Goal: Use online tool/utility: Utilize a website feature to perform a specific function

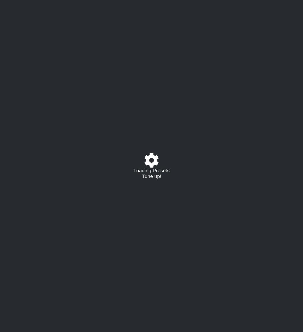
select select "C"
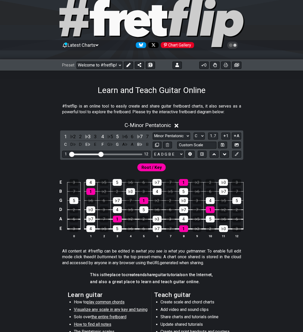
scroll to position [26, 0]
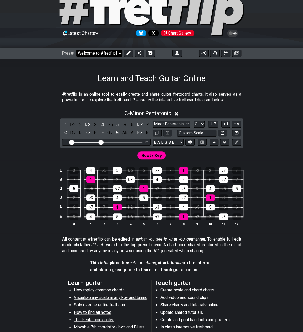
click at [119, 54] on select "Welcome to #fretflip! Initial Preset Custom Preset 4 string bass - D standard -…" at bounding box center [99, 53] width 46 height 7
click at [76, 50] on select "Welcome to #fretflip! Initial Preset Custom Preset 4 string bass - D standard -…" at bounding box center [99, 53] width 46 height 7
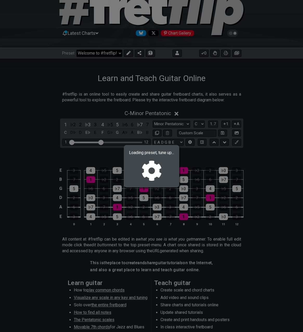
select select "/02392T1DT"
select select "A"
select select "Locrian"
select select "D A D G"
select select "A"
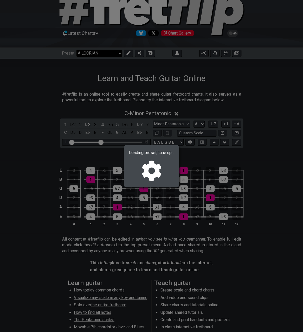
select select "A"
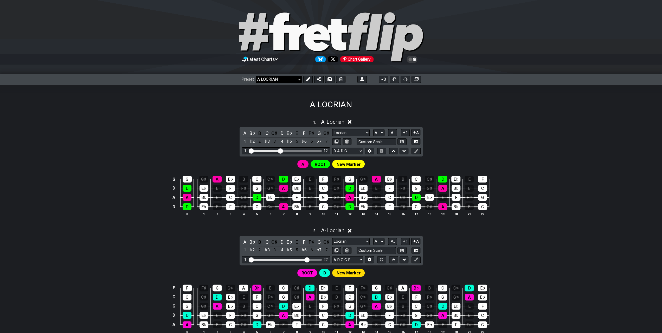
click at [279, 77] on select "Welcome to #fretflip! Initial Preset Custom Preset 4 string bass - D standard -…" at bounding box center [279, 79] width 46 height 7
click at [256, 76] on select "Welcome to #fretflip! Initial Preset Custom Preset 4 string bass - D standard -…" at bounding box center [279, 79] width 46 height 7
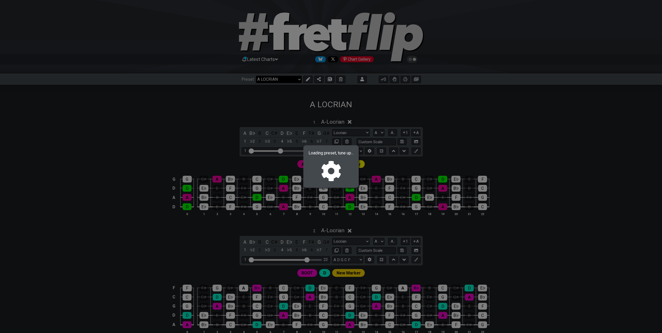
select select "/022JDE753"
select select "G"
select select "C"
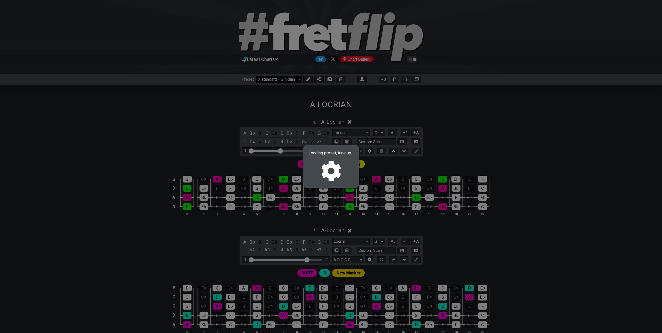
select select "Lydian"
select select "D G C F A D"
select select "Lydian"
select select "D G C F A D"
select select "Lydian"
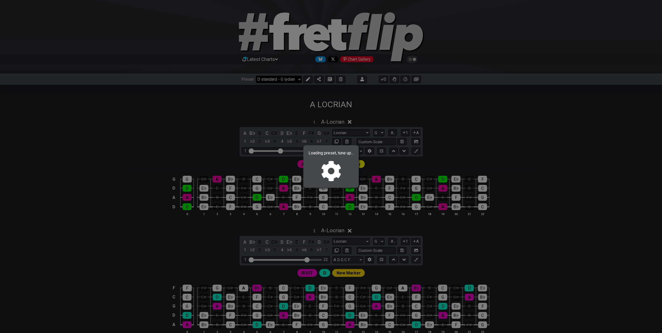
select select "E A D G B E"
select select "7 str. Chord"
select select "B E A D G B E"
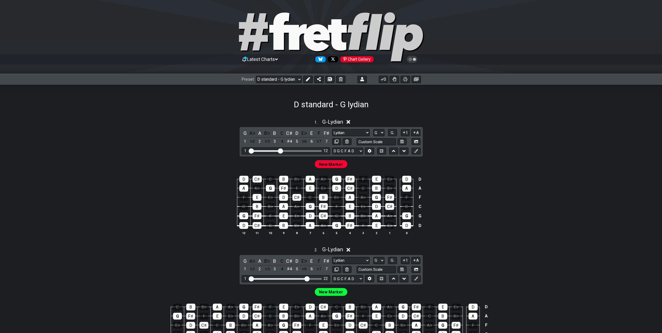
click at [307, 120] on icon at bounding box center [348, 121] width 4 height 5
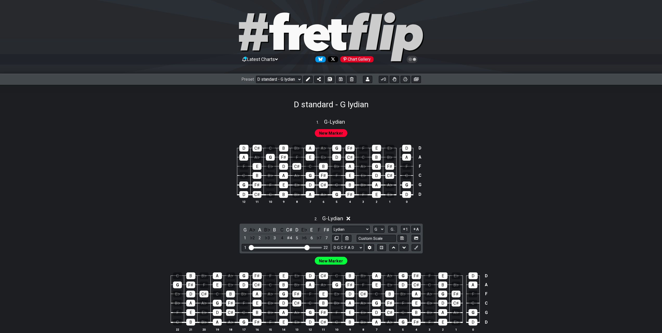
click at [307, 217] on icon at bounding box center [348, 218] width 4 height 5
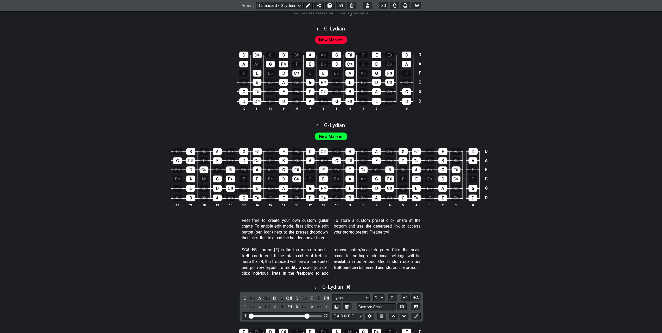
scroll to position [182, 0]
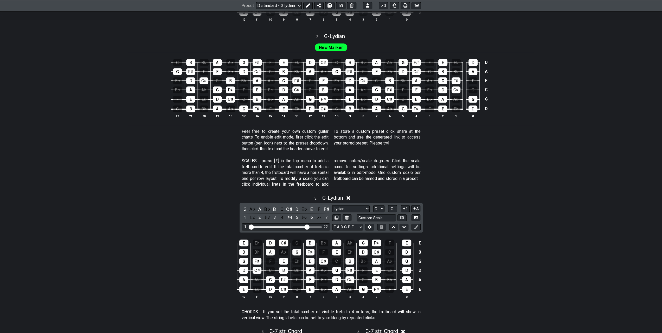
click at [307, 196] on icon at bounding box center [348, 197] width 4 height 5
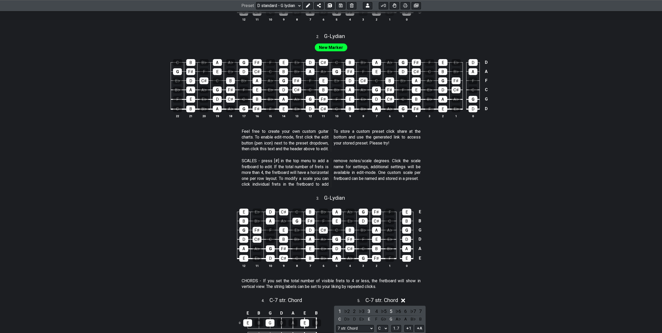
click at [307, 297] on icon at bounding box center [403, 299] width 4 height 5
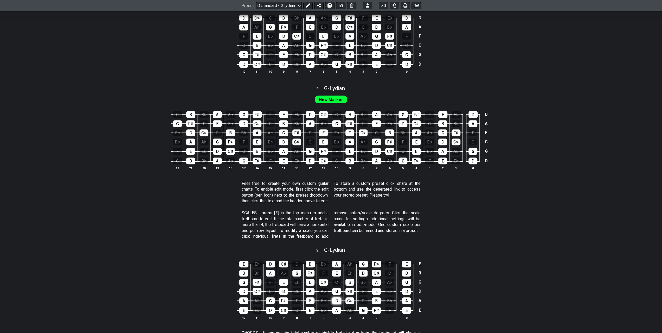
scroll to position [0, 0]
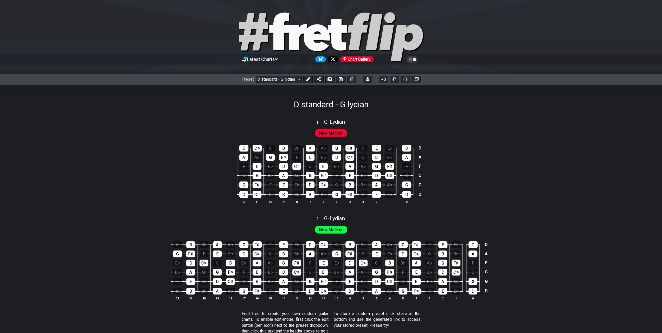
drag, startPoint x: 337, startPoint y: 215, endPoint x: 370, endPoint y: 223, distance: 34.1
click at [307, 223] on div "New Marker" at bounding box center [331, 228] width 406 height 12
click at [307, 219] on span "2 ." at bounding box center [320, 219] width 8 height 6
select select "G"
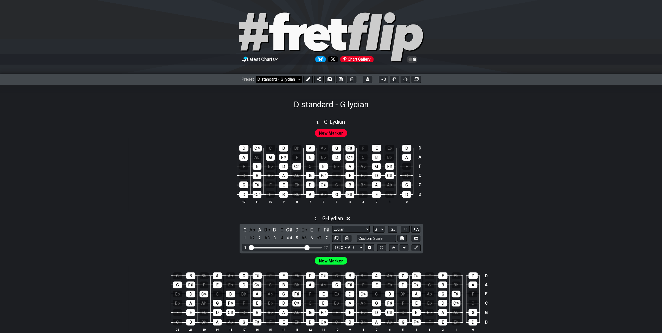
click at [287, 80] on select "Welcome to #fretflip! Initial Preset Custom Preset 4 string bass - D standard -…" at bounding box center [279, 79] width 46 height 7
click at [256, 76] on select "Welcome to #fretflip! Initial Preset Custom Preset 4 string bass - D standard -…" at bounding box center [279, 79] width 46 height 7
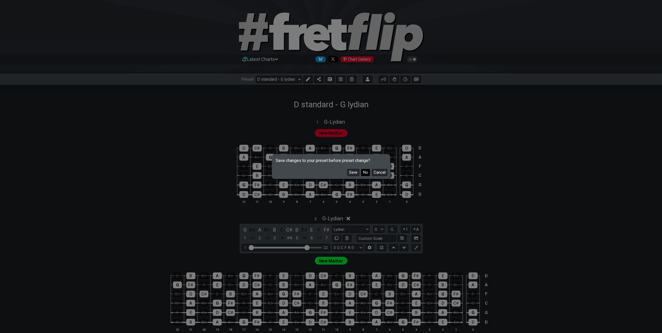
click at [307, 170] on button "No" at bounding box center [365, 172] width 9 height 7
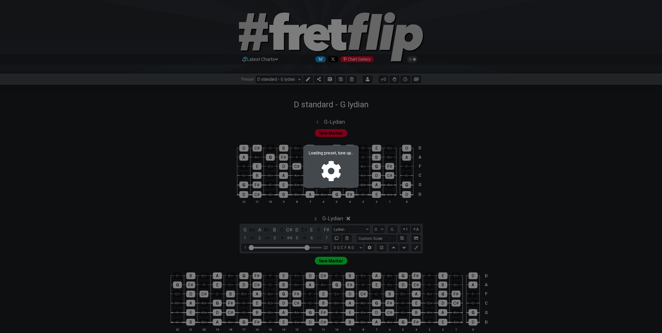
select select "/023Y97Z9X"
select select "F C G D"
select select "G"
select select "C"
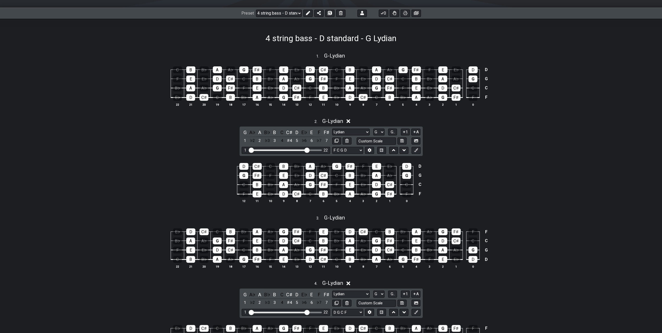
scroll to position [52, 0]
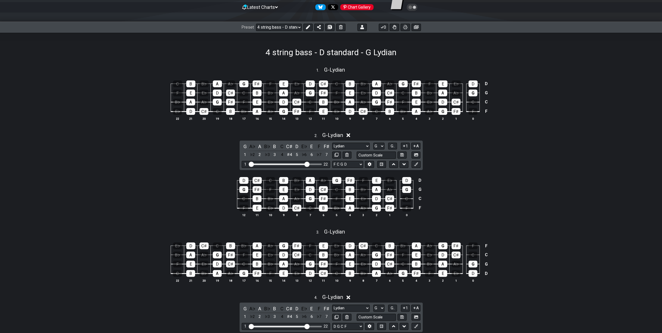
click at [307, 133] on icon at bounding box center [348, 134] width 4 height 5
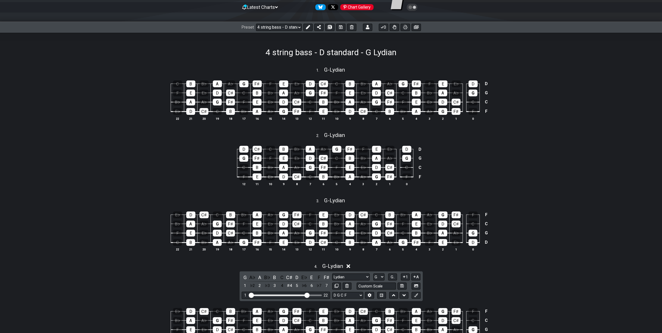
click at [307, 132] on div "2 . G - Lydian" at bounding box center [331, 134] width 406 height 10
select select "G"
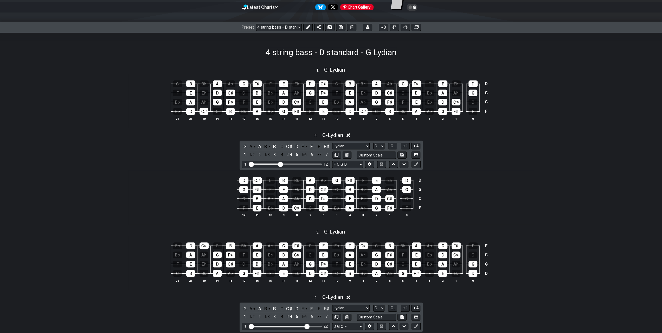
click at [307, 135] on icon at bounding box center [348, 135] width 4 height 4
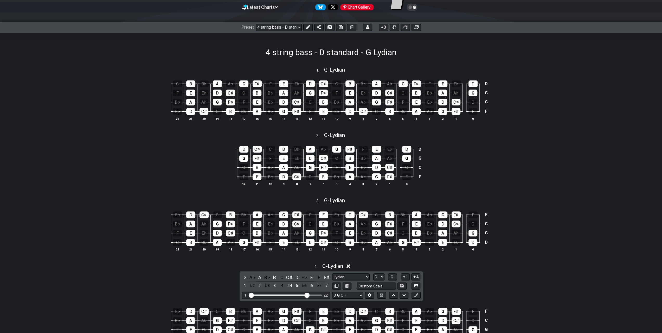
click at [307, 173] on div "D C♯ C B B♭ A A♭ G F♯ F E E♭ D D G F♯ F E E♭ D C♯ C B B♭ A A♭ G G C B B♭ A A♭ G…" at bounding box center [331, 166] width 406 height 54
click at [307, 169] on div "C♯" at bounding box center [389, 167] width 9 height 7
click at [307, 166] on div "D" at bounding box center [376, 167] width 9 height 7
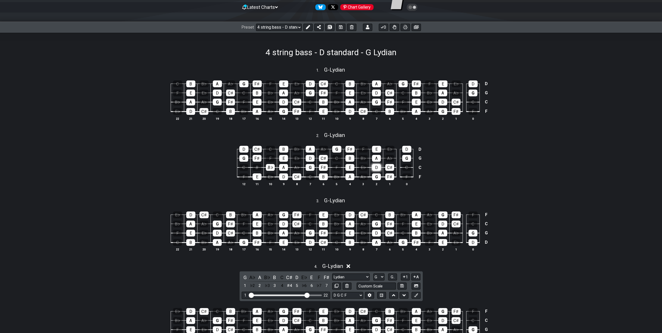
click at [307, 166] on div "D" at bounding box center [376, 167] width 9 height 7
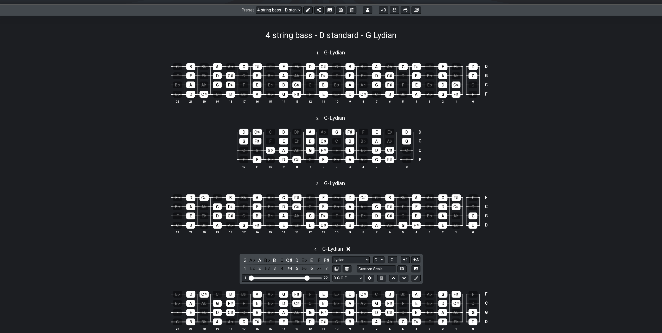
scroll to position [130, 0]
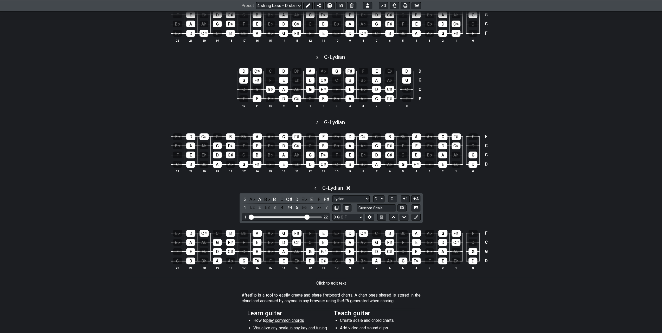
click at [307, 189] on icon at bounding box center [348, 187] width 4 height 5
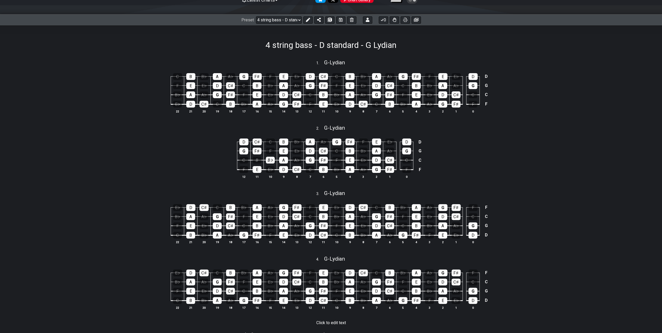
scroll to position [0, 0]
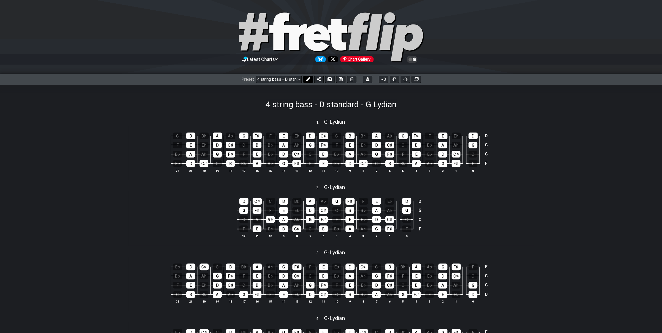
click at [307, 80] on icon at bounding box center [308, 79] width 4 height 4
click at [307, 189] on icon at bounding box center [348, 187] width 5 height 5
select select "G"
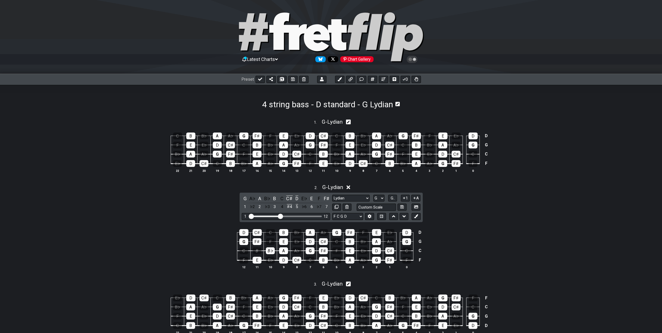
click at [307, 189] on icon at bounding box center [348, 186] width 4 height 5
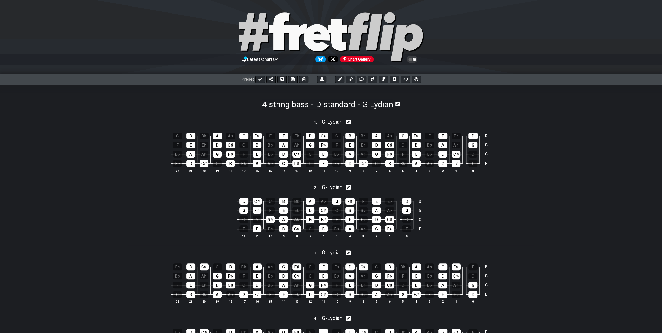
click at [307, 189] on icon at bounding box center [348, 187] width 5 height 5
select select "G"
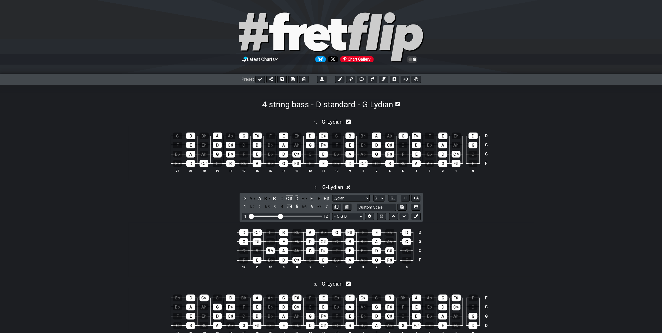
click at [307, 185] on div "2 . G - Lydian" at bounding box center [331, 186] width 406 height 10
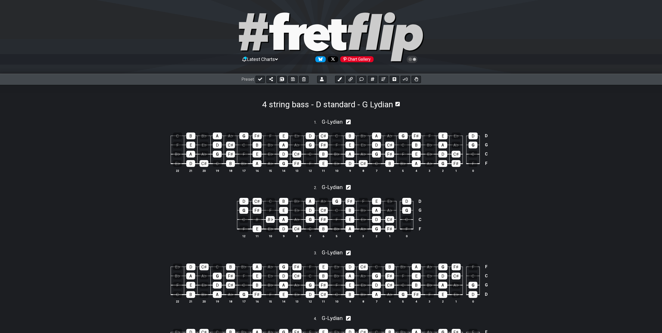
click at [307, 186] on icon at bounding box center [348, 187] width 5 height 5
select select "G"
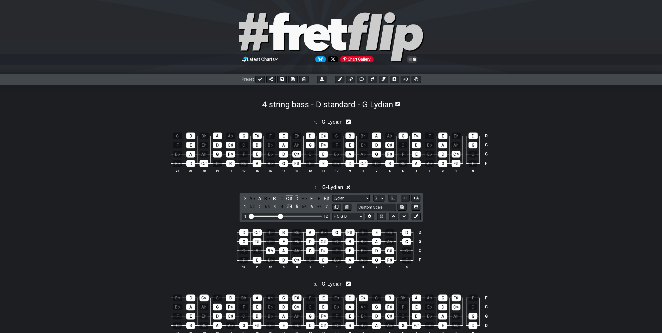
click at [307, 185] on icon at bounding box center [348, 186] width 4 height 5
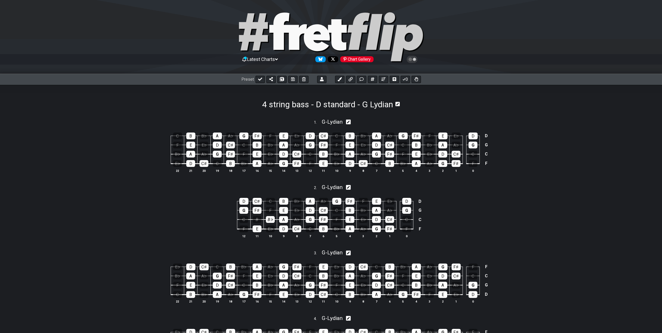
click at [307, 122] on icon at bounding box center [348, 121] width 5 height 5
select select "G"
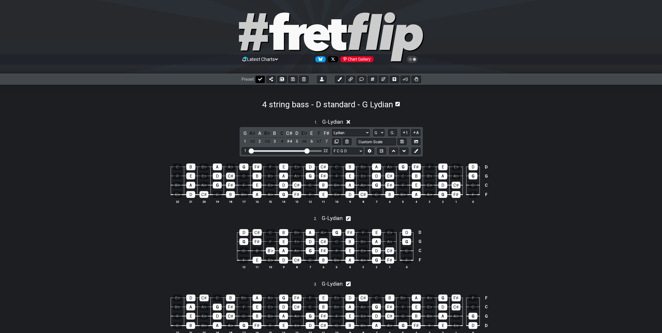
click at [260, 79] on icon at bounding box center [260, 79] width 4 height 3
click at [298, 79] on select "Welcome to #fretflip! Initial Preset Custom Preset 4 string bass - D standard -…" at bounding box center [279, 79] width 46 height 7
click at [256, 76] on select "Welcome to #fretflip! Initial Preset Custom Preset 4 string bass - D standard -…" at bounding box center [279, 79] width 46 height 7
select select "/023Y97Z9X"
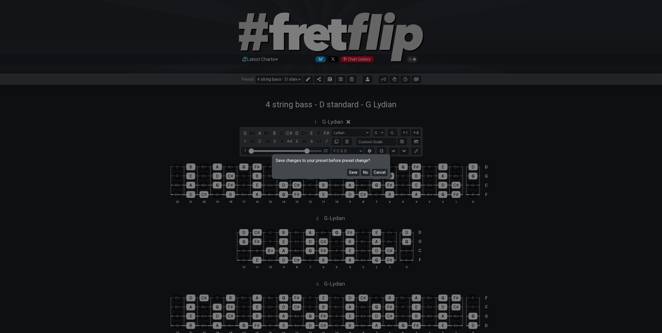
click at [307, 169] on button "No" at bounding box center [365, 172] width 9 height 7
select select "C"
select select "/welcome"
select select "Minor Pentatonic"
select select "E A D G B E"
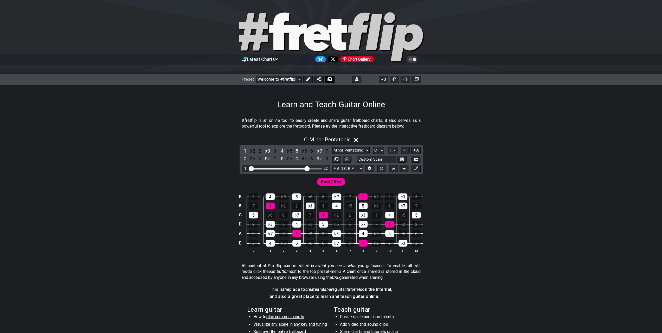
click at [307, 81] on button at bounding box center [329, 79] width 9 height 7
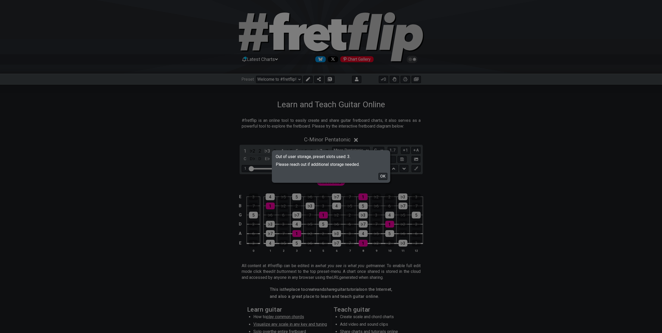
click at [307, 174] on button "OK" at bounding box center [382, 176] width 9 height 7
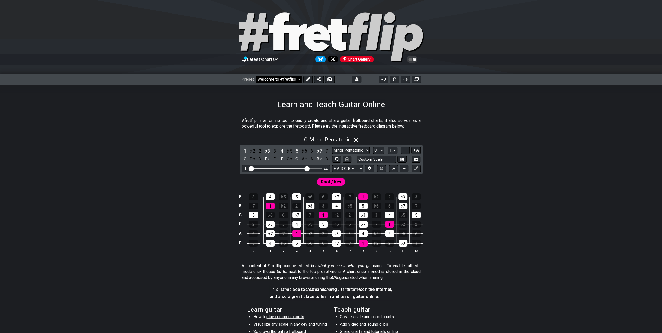
click at [296, 80] on select "Welcome to #fretflip! Initial Preset Custom Preset 4 string bass - D standard -…" at bounding box center [279, 79] width 46 height 7
click at [256, 76] on select "Welcome to #fretflip! Initial Preset Custom Preset 4 string bass - D standard -…" at bounding box center [279, 79] width 46 height 7
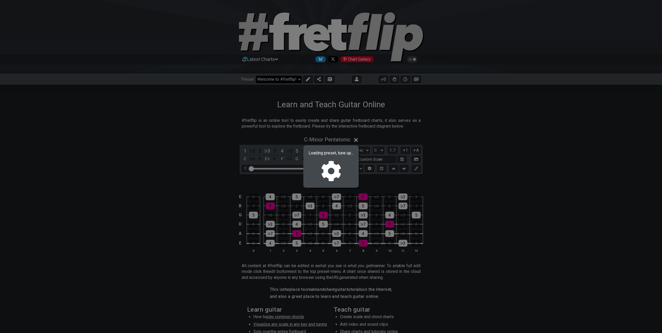
select select "/023Y97Z9X"
select select "G"
select select "C"
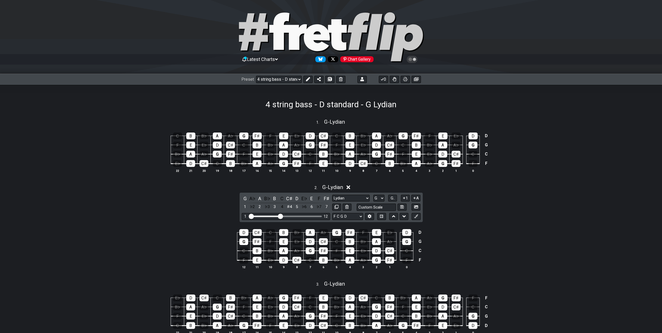
drag, startPoint x: 282, startPoint y: 79, endPoint x: 273, endPoint y: 85, distance: 10.6
click at [273, 85] on div "4 string bass - D standard - G Lydian" at bounding box center [331, 97] width 662 height 24
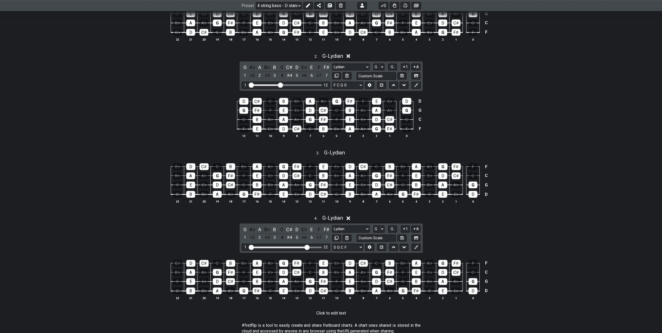
scroll to position [40, 0]
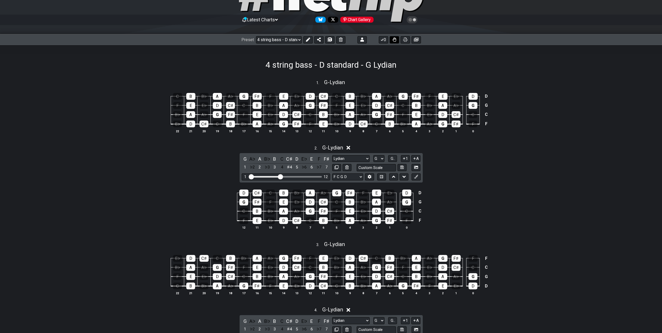
click at [307, 38] on icon at bounding box center [395, 39] width 4 height 4
click at [307, 87] on div "C B B♭ A A♭ G F♯ F E E♭ D C♯ C B B♭ A A♭ G F♯ F E E♭ D D F E E♭ D C♯ C B B♭ A A…" at bounding box center [331, 113] width 406 height 54
drag, startPoint x: 341, startPoint y: 82, endPoint x: 342, endPoint y: 94, distance: 12.3
click at [307, 94] on div "1 . G - Lydian C B B♭ A A♭ G F♯ F E E♭ D C♯ C B B♭ A A♭ G F♯ F E E♭ D D F E E♭ …" at bounding box center [331, 108] width 406 height 64
click at [307, 38] on icon at bounding box center [395, 39] width 4 height 4
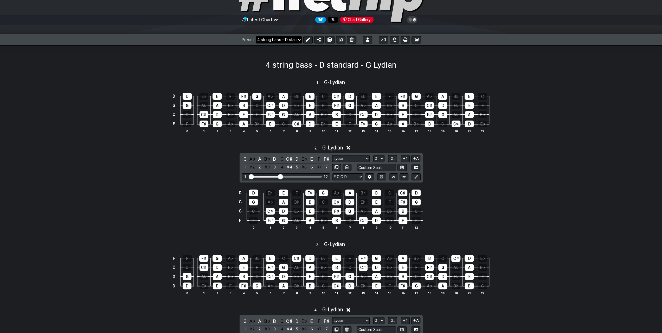
click at [300, 40] on select "Welcome to #fretflip! Initial Preset Custom Preset 4 string bass - D standard -…" at bounding box center [279, 39] width 46 height 7
click at [256, 36] on select "Welcome to #fretflip! Initial Preset Custom Preset 4 string bass - D standard -…" at bounding box center [279, 39] width 46 height 7
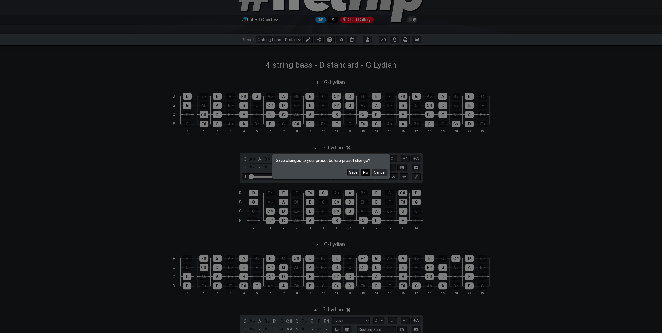
click at [307, 169] on button "No" at bounding box center [365, 172] width 9 height 7
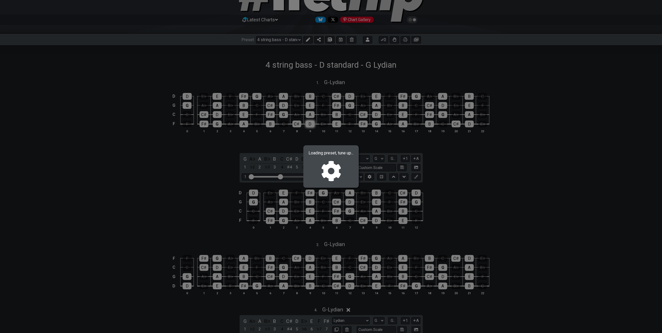
select select "/022JDE753"
select select "D G C F A D"
select select "7 str. Chord"
select select "B E A D G B E"
select select "G"
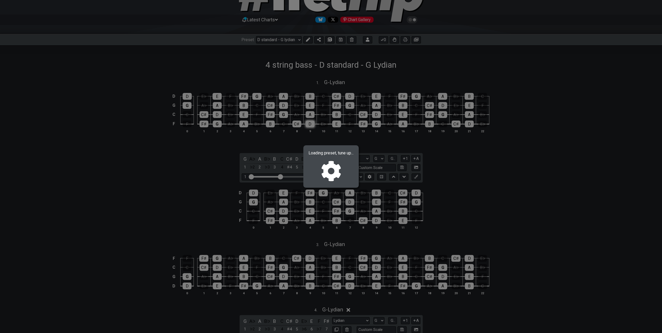
select select "G"
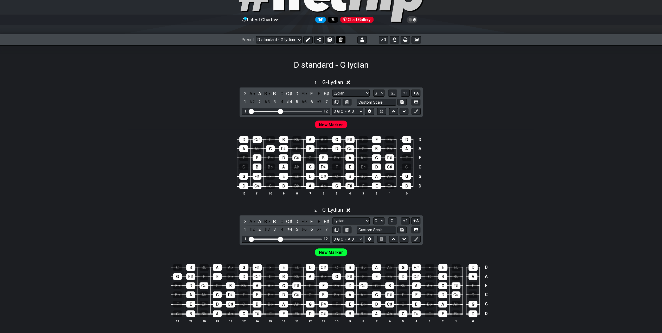
click at [307, 39] on icon at bounding box center [341, 39] width 4 height 4
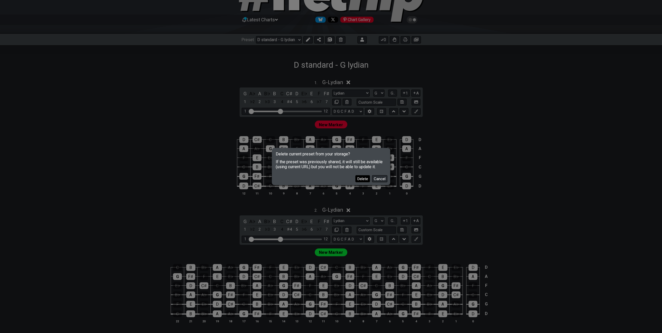
click at [307, 178] on button "Delete" at bounding box center [362, 178] width 15 height 7
select select "C"
select select "/welcome"
select select "Minor Pentatonic"
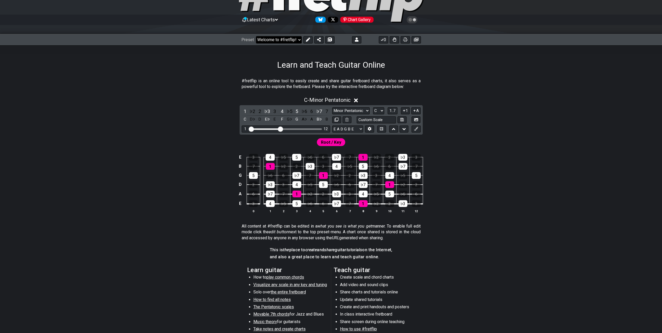
click at [292, 41] on select "Welcome to #fretflip! Initial Preset Custom Preset 4 string bass - D standard -…" at bounding box center [279, 39] width 46 height 7
click at [307, 136] on div "Root / Key" at bounding box center [331, 140] width 406 height 12
click at [307, 126] on select "E A D G B E E A D G B E E A D G B E B E A D F♯ B A D G C E A D A D G B E E♭ A♭ …" at bounding box center [347, 128] width 31 height 7
select select "E A D G B E"
click at [307, 125] on select "E A D G B E E A D G B E E A D G B E B E A D F♯ B A D G C E A D A D G B E E♭ A♭ …" at bounding box center [347, 128] width 31 height 7
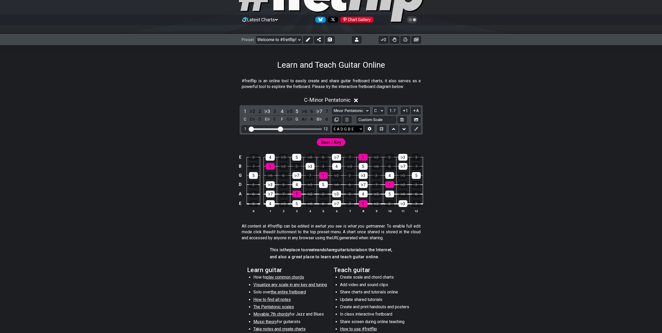
click at [307, 128] on select "E A D G B E E A D G B E E A D G B E B E A D F♯ B A D G C E A D A D G B E E♭ A♭ …" at bounding box center [347, 128] width 31 height 7
click at [307, 129] on select "E A D G B E E A D G B E E A D G B E B E A D F♯ B A D G C E A D A D G B E E♭ A♭ …" at bounding box center [347, 128] width 31 height 7
click at [307, 118] on button at bounding box center [336, 119] width 9 height 7
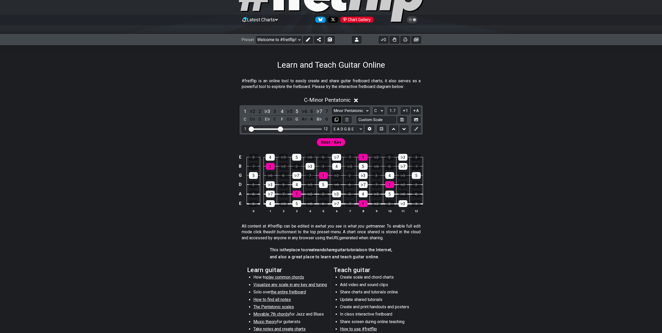
select select "C"
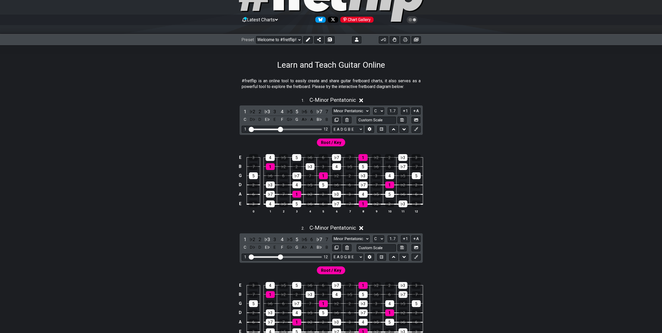
click at [307, 226] on icon at bounding box center [361, 228] width 4 height 4
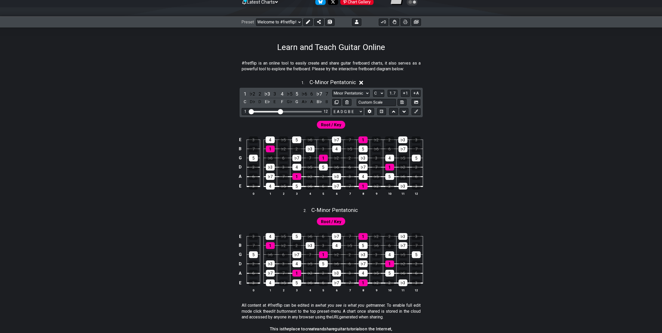
scroll to position [66, 0]
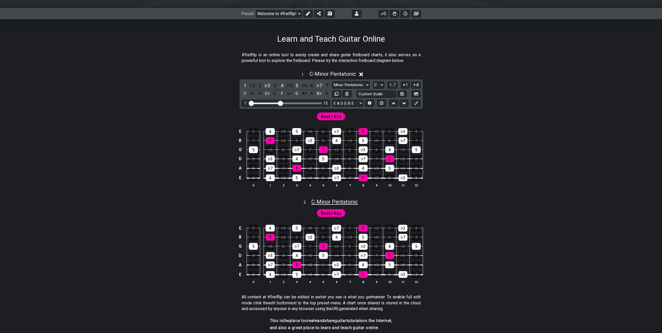
click at [307, 200] on span "C - Minor Pentatonic" at bounding box center [334, 201] width 47 height 6
select select "C"
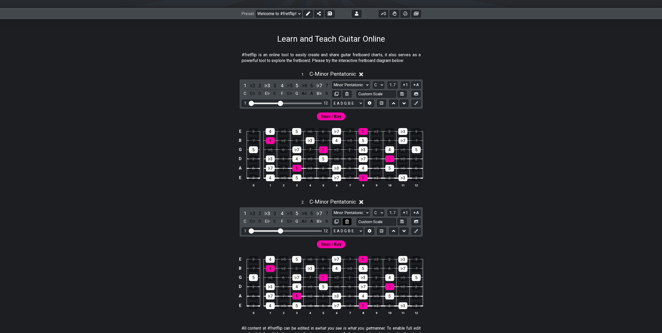
click at [307, 220] on icon at bounding box center [346, 221] width 3 height 4
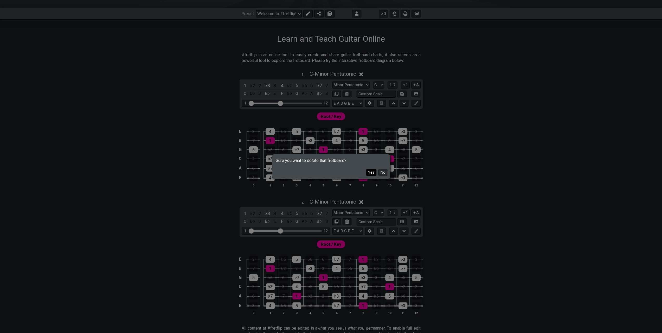
click at [307, 175] on button "Yes" at bounding box center [371, 172] width 10 height 7
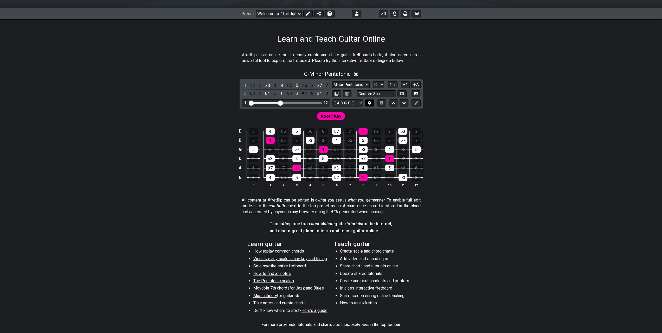
click at [307, 102] on icon at bounding box center [370, 103] width 4 height 4
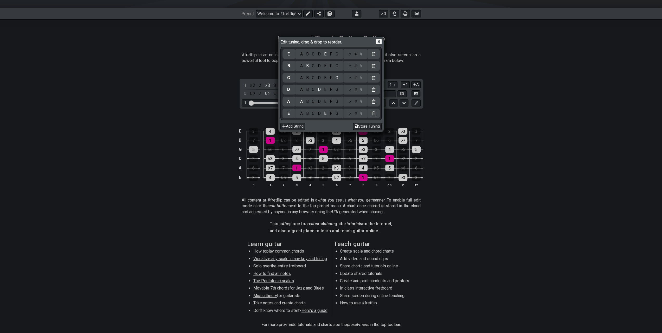
click at [307, 113] on div "D" at bounding box center [319, 114] width 6 height 6
click at [307, 81] on div "A B C D E F G" at bounding box center [319, 78] width 48 height 10
click at [307, 80] on div "F" at bounding box center [331, 78] width 6 height 6
click at [301, 68] on div "A" at bounding box center [301, 66] width 6 height 6
click at [307, 57] on div "A B C D E F G" at bounding box center [319, 54] width 48 height 10
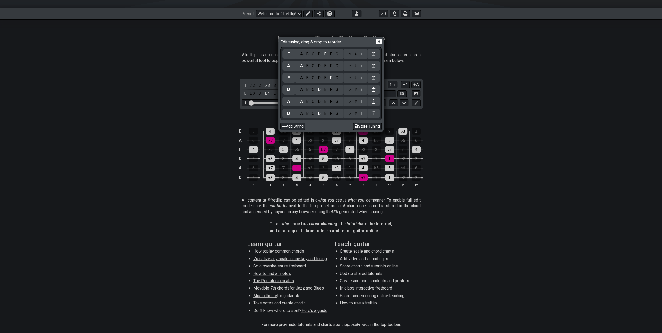
click at [307, 55] on div "D" at bounding box center [319, 54] width 6 height 6
click at [307, 124] on button "Store Tuning" at bounding box center [367, 126] width 29 height 7
select select "D A D F A D"
click at [307, 126] on icon at bounding box center [356, 126] width 3 height 4
click at [307, 41] on icon at bounding box center [378, 41] width 5 height 5
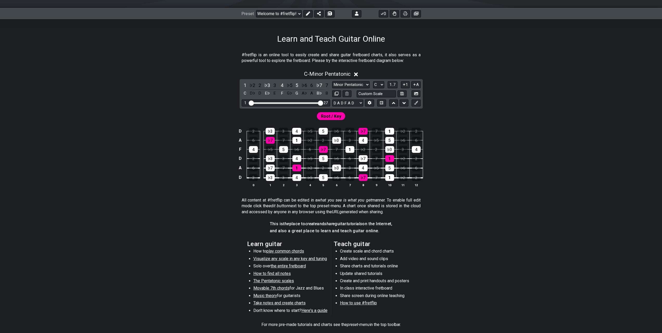
drag, startPoint x: 279, startPoint y: 102, endPoint x: 327, endPoint y: 99, distance: 47.9
click at [307, 102] on input "Visible fret range" at bounding box center [286, 102] width 74 height 0
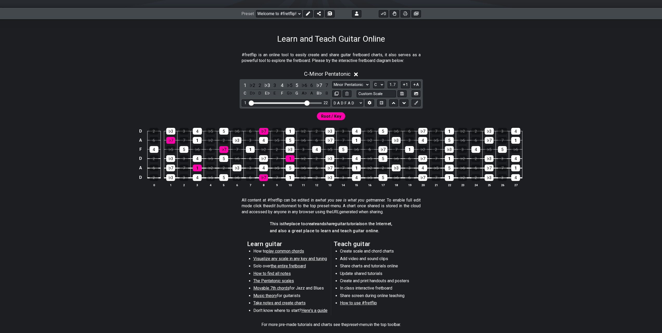
drag, startPoint x: 320, startPoint y: 101, endPoint x: 307, endPoint y: 103, distance: 13.2
click at [307, 102] on input "Visible fret range" at bounding box center [286, 102] width 74 height 0
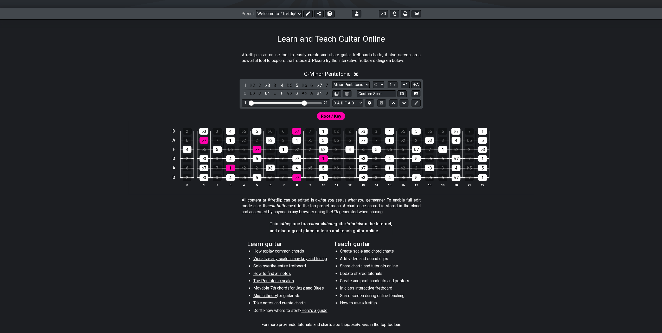
drag, startPoint x: 307, startPoint y: 103, endPoint x: 304, endPoint y: 104, distance: 3.1
click at [304, 102] on input "Visible fret range" at bounding box center [286, 102] width 74 height 0
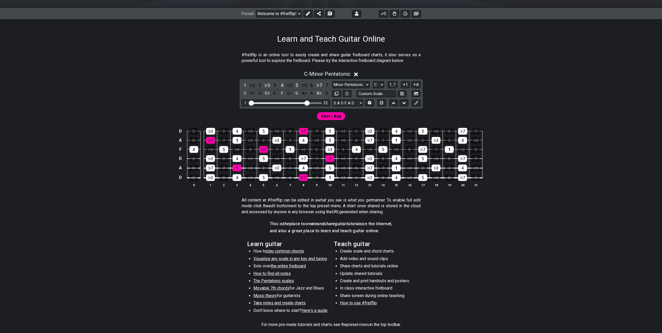
click at [306, 102] on input "Visible fret range" at bounding box center [286, 102] width 74 height 0
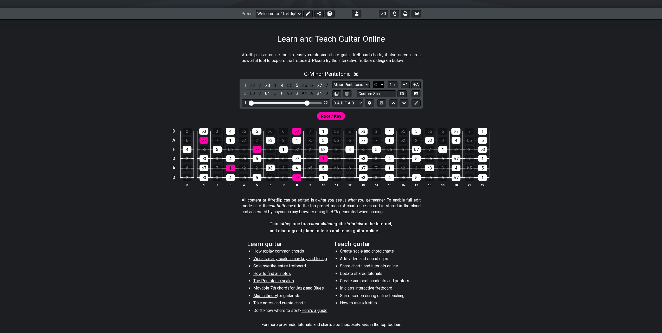
click at [307, 84] on select "A♭ A A♯ B♭ B C C♯ D♭ D D♯ E♭ E F F♯ G♭ G G♯" at bounding box center [378, 84] width 11 height 7
select select "A"
click at [307, 81] on select "A♭ A A♯ B♭ B C C♯ D♭ D D♯ E♭ E F F♯ G♭ G G♯" at bounding box center [378, 84] width 11 height 7
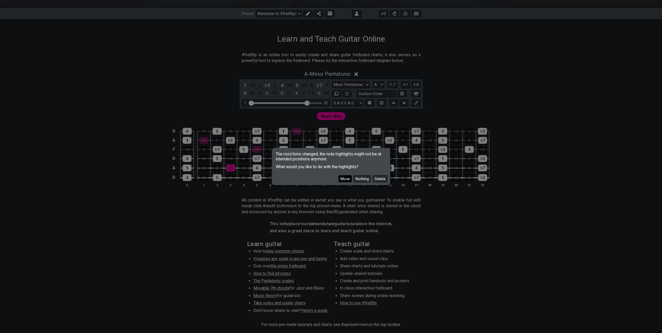
click at [307, 180] on button "Move" at bounding box center [344, 178] width 13 height 7
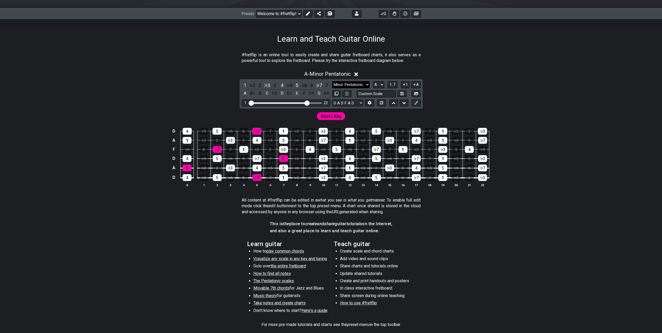
click at [307, 84] on select "Minor Pentatonic Click to edit Minor Pentatonic Major Pentatonic Minor Blues Ma…" at bounding box center [350, 84] width 37 height 7
select select "Locrian"
click at [307, 81] on select "Minor Pentatonic Click to edit Minor Pentatonic Major Pentatonic Minor Blues Ma…" at bounding box center [350, 84] width 37 height 7
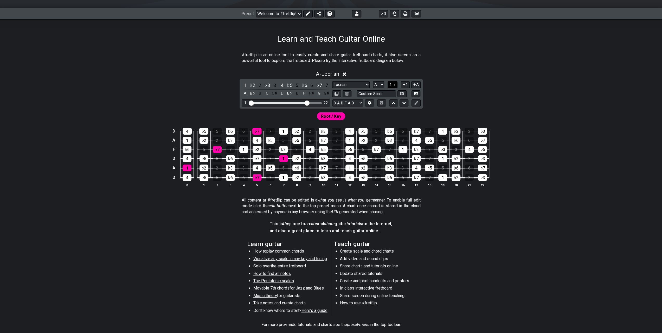
click at [307, 82] on span "1..7" at bounding box center [392, 84] width 6 height 5
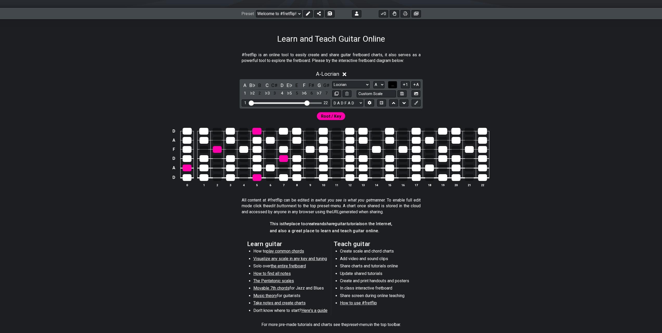
click at [307, 82] on span "..." at bounding box center [392, 84] width 2 height 5
click at [255, 178] on div "G" at bounding box center [257, 177] width 9 height 7
click at [258, 177] on div "G" at bounding box center [257, 177] width 9 height 7
click at [307, 116] on span "Root / Key" at bounding box center [331, 116] width 20 height 8
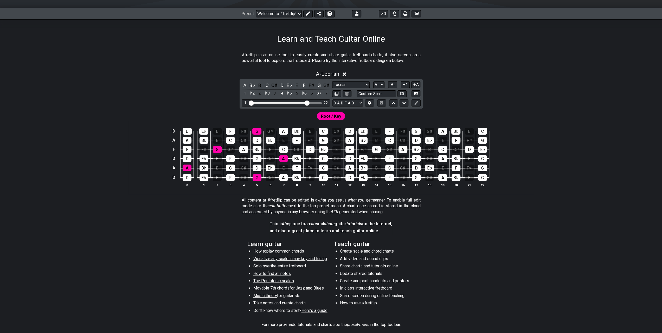
click at [307, 115] on span "Root / Key" at bounding box center [331, 116] width 20 height 8
click at [307, 102] on icon at bounding box center [416, 103] width 4 height 4
click at [307, 84] on button "A" at bounding box center [415, 84] width 9 height 7
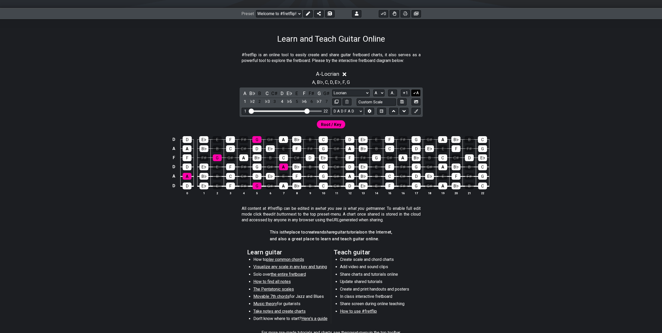
click at [307, 92] on icon at bounding box center [414, 93] width 5 height 4
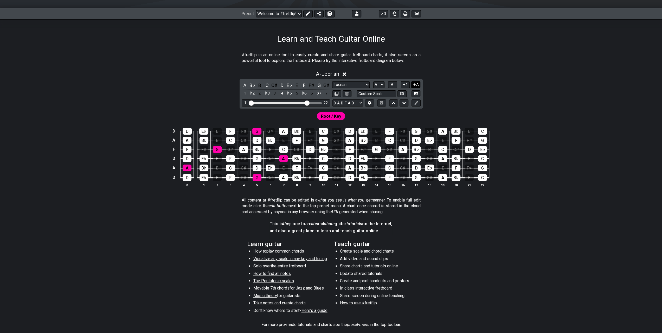
click at [307, 85] on icon at bounding box center [414, 84] width 5 height 4
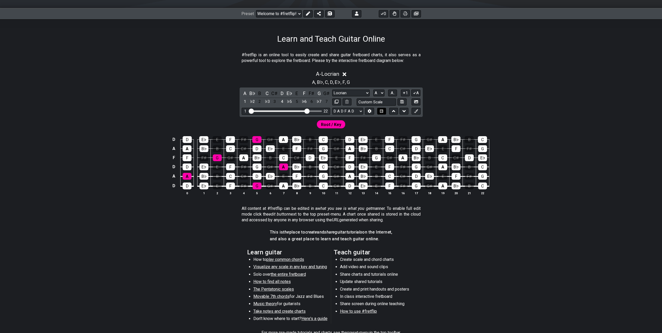
click at [307, 112] on icon at bounding box center [381, 110] width 3 height 3
click at [307, 111] on icon at bounding box center [382, 110] width 4 height 3
click at [307, 123] on span "Root / Key" at bounding box center [331, 125] width 20 height 8
click at [307, 74] on icon at bounding box center [345, 74] width 4 height 5
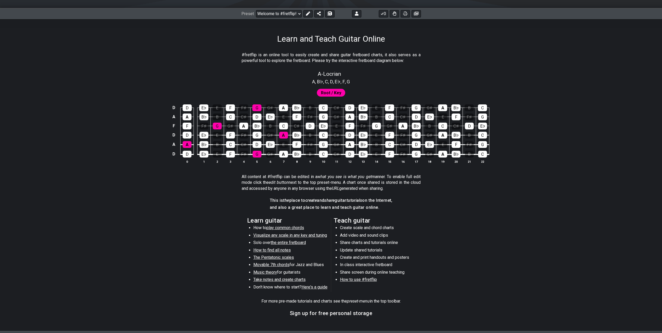
click at [307, 93] on span "Root / Key" at bounding box center [331, 93] width 20 height 8
click at [307, 74] on span "A - Locrian" at bounding box center [329, 74] width 23 height 6
select select "Locrian"
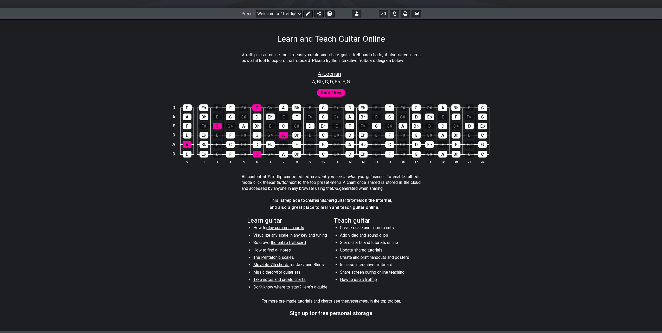
select select "A"
select select "D A D F A D"
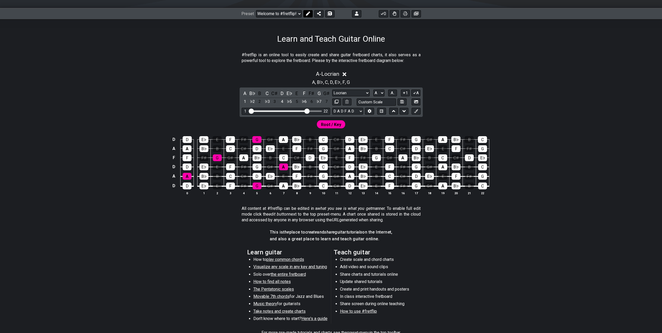
click at [306, 14] on icon at bounding box center [308, 13] width 4 height 4
click at [307, 124] on icon at bounding box center [345, 125] width 4 height 4
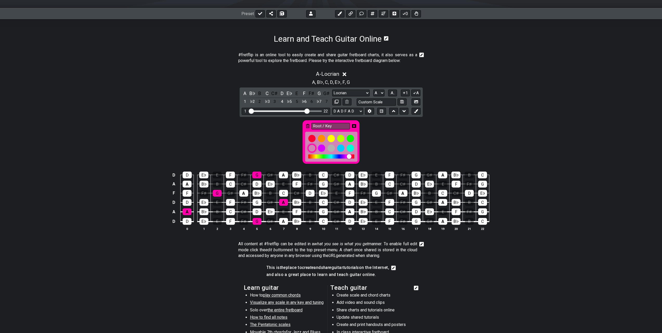
click at [307, 147] on div at bounding box center [311, 148] width 9 height 9
click at [219, 192] on div "G" at bounding box center [217, 193] width 9 height 7
click at [219, 190] on div "G" at bounding box center [217, 193] width 9 height 7
click at [307, 124] on icon at bounding box center [354, 126] width 4 height 4
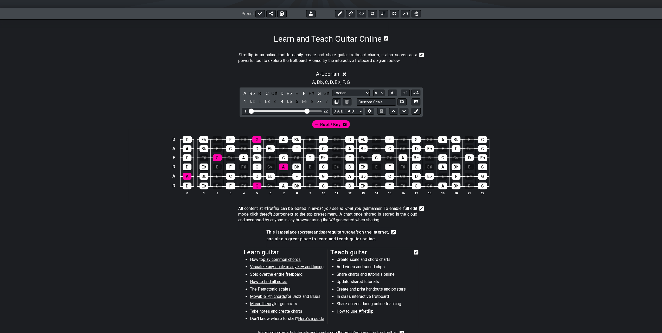
click at [307, 127] on span "Root / Key" at bounding box center [330, 125] width 20 height 8
click at [218, 158] on div "G" at bounding box center [217, 157] width 9 height 7
click at [258, 140] on div "G" at bounding box center [256, 139] width 9 height 7
click at [260, 185] on div "G" at bounding box center [257, 185] width 9 height 7
click at [190, 150] on div "A" at bounding box center [187, 148] width 9 height 7
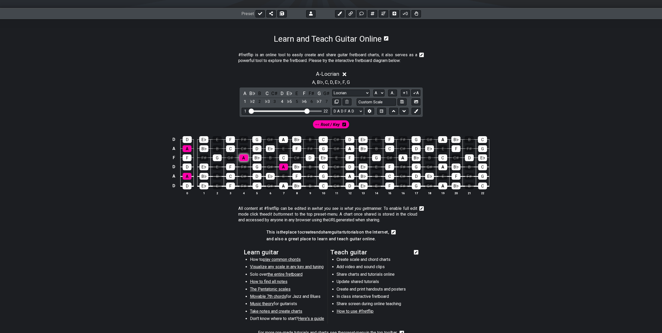
click at [246, 156] on div "A" at bounding box center [243, 157] width 9 height 7
click at [283, 140] on div "A" at bounding box center [283, 139] width 9 height 7
click at [307, 175] on div "A" at bounding box center [349, 176] width 9 height 7
click at [307, 150] on div "A" at bounding box center [349, 148] width 9 height 7
click at [307, 157] on div "A" at bounding box center [402, 157] width 9 height 7
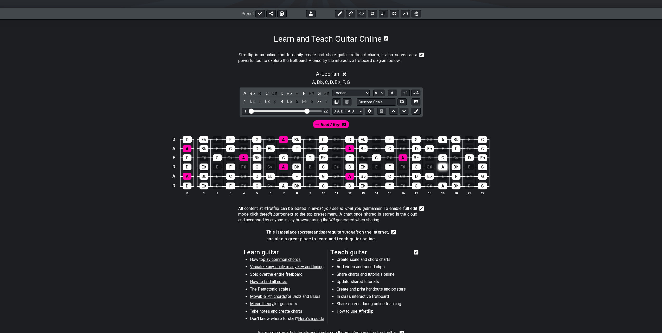
click at [307, 166] on div "A" at bounding box center [442, 166] width 9 height 7
click at [307, 186] on div "A" at bounding box center [442, 185] width 9 height 7
click at [307, 138] on div "A" at bounding box center [442, 139] width 9 height 7
click at [307, 111] on icon at bounding box center [416, 111] width 4 height 4
click at [307, 124] on span "New Marker" at bounding box center [350, 125] width 22 height 8
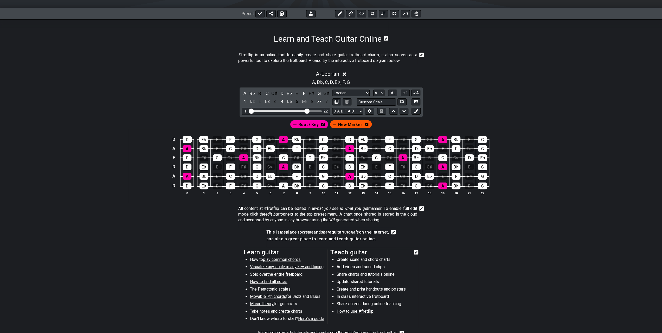
click at [307, 123] on icon at bounding box center [367, 125] width 4 height 4
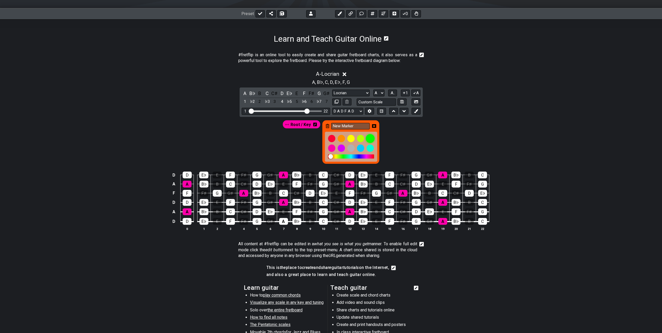
click at [307, 137] on div at bounding box center [370, 138] width 9 height 9
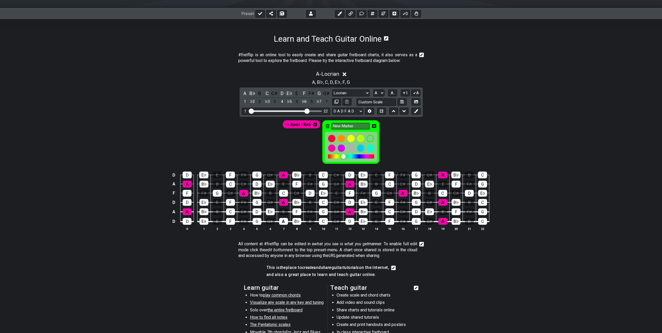
click at [307, 125] on icon at bounding box center [374, 126] width 4 height 4
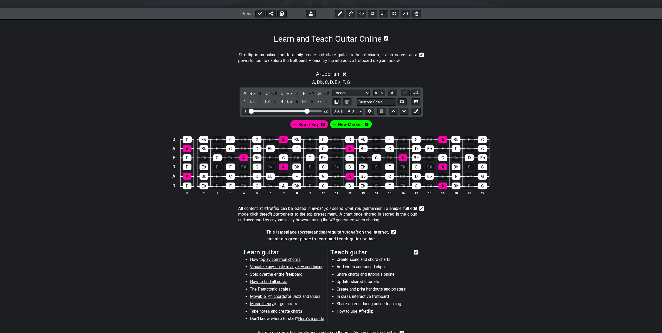
click at [307, 124] on span "New Marker" at bounding box center [350, 125] width 24 height 8
click at [189, 185] on div "D" at bounding box center [187, 185] width 9 height 7
click at [191, 166] on div "D" at bounding box center [187, 166] width 9 height 7
click at [190, 139] on div "D" at bounding box center [187, 139] width 9 height 7
click at [258, 149] on div "D" at bounding box center [257, 148] width 9 height 7
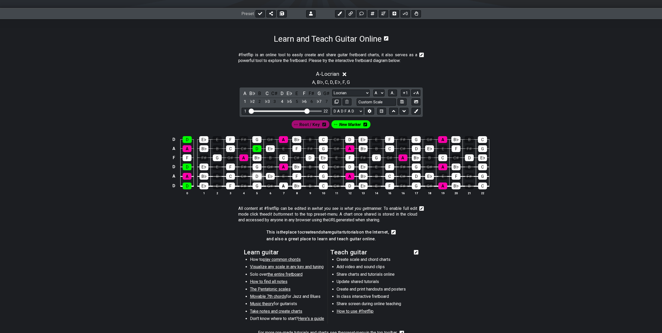
click at [256, 175] on div "D" at bounding box center [257, 176] width 9 height 7
drag, startPoint x: 310, startPoint y: 155, endPoint x: 312, endPoint y: 158, distance: 3.8
click at [307, 155] on div "D" at bounding box center [310, 157] width 9 height 7
click at [307, 184] on div "D" at bounding box center [349, 185] width 9 height 7
click at [307, 165] on div "D" at bounding box center [349, 166] width 9 height 7
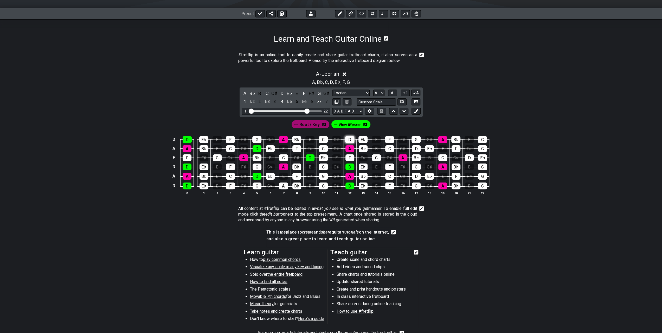
click at [307, 141] on div "D" at bounding box center [349, 139] width 9 height 7
click at [307, 174] on div "D" at bounding box center [416, 176] width 9 height 7
click at [307, 147] on div "D" at bounding box center [416, 148] width 9 height 7
click at [307, 155] on div "D" at bounding box center [469, 157] width 9 height 7
click at [307, 124] on span "Root / Key" at bounding box center [309, 125] width 20 height 8
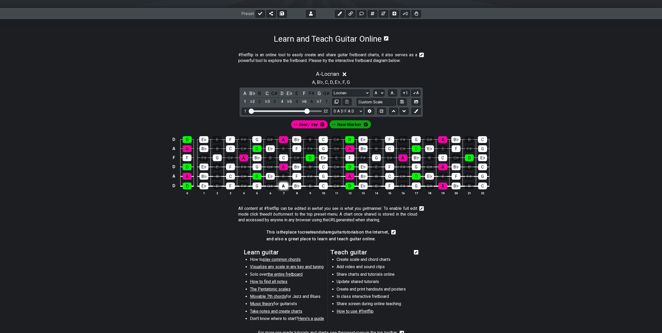
click at [284, 184] on div "A" at bounding box center [283, 185] width 9 height 7
click at [307, 13] on button at bounding box center [339, 13] width 9 height 7
click at [307, 123] on span "New Marker" at bounding box center [372, 125] width 22 height 8
drag, startPoint x: 378, startPoint y: 124, endPoint x: 374, endPoint y: 124, distance: 4.2
click at [307, 124] on span "New Marker" at bounding box center [372, 125] width 24 height 8
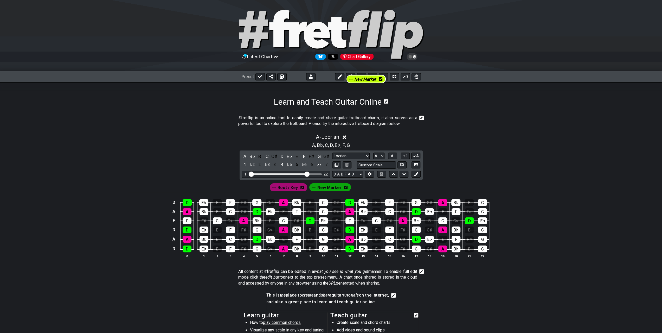
scroll to position [2, 0]
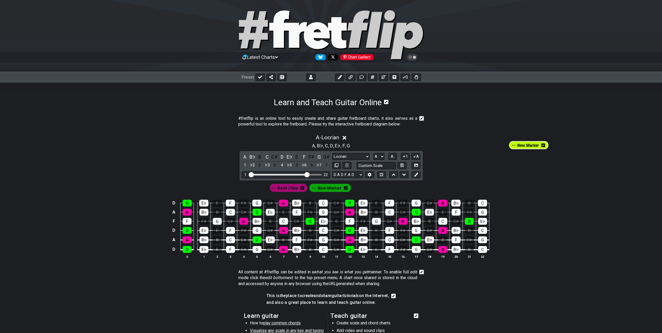
drag, startPoint x: 375, startPoint y: 123, endPoint x: 546, endPoint y: 141, distance: 171.5
click at [307, 141] on div "#fretflip is an online tool to easily create and share guitar fretboard charts,…" at bounding box center [331, 266] width 662 height 319
click at [307, 138] on span "A - Locrian" at bounding box center [327, 137] width 23 height 6
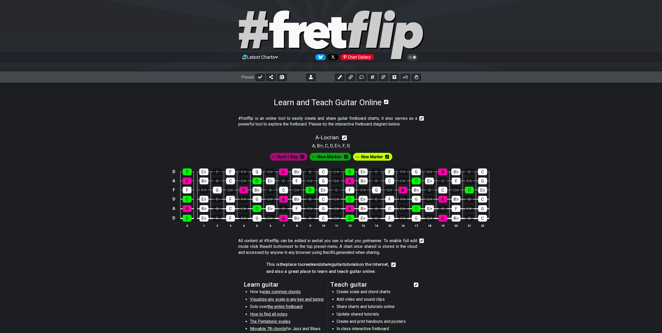
click at [307, 159] on icon at bounding box center [358, 157] width 4 height 4
drag, startPoint x: 363, startPoint y: 155, endPoint x: 523, endPoint y: 151, distance: 159.8
click at [307, 151] on div "Root / Key New Marker New Marker" at bounding box center [331, 155] width 406 height 12
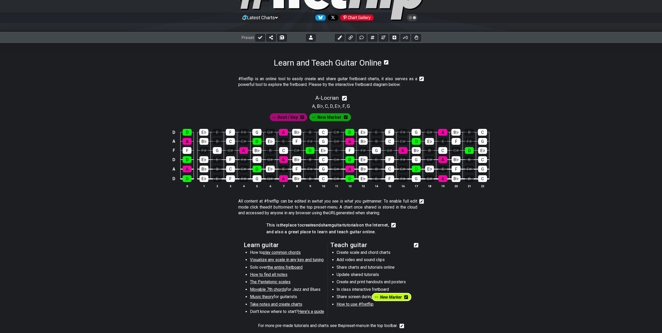
drag, startPoint x: 379, startPoint y: 157, endPoint x: 398, endPoint y: 300, distance: 144.4
click at [307, 300] on div "#fretflip is an online tool to easily create and share guitar fretboard charts,…" at bounding box center [331, 212] width 406 height 288
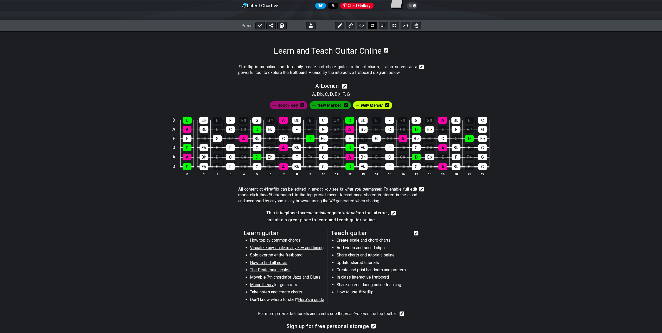
click at [307, 25] on icon at bounding box center [373, 26] width 4 height 4
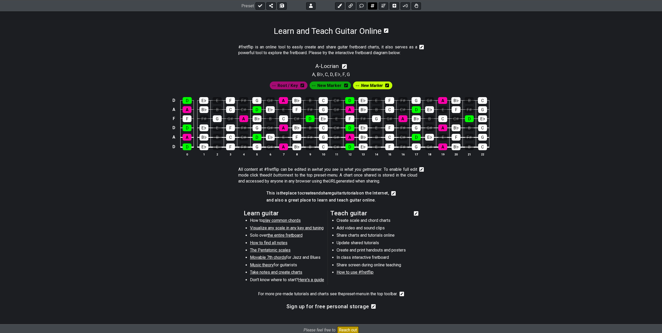
select select "A"
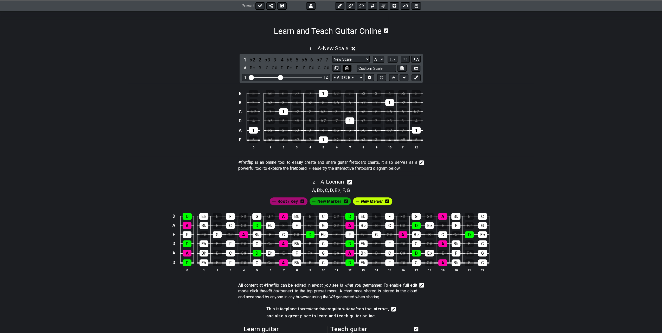
click at [307, 68] on icon at bounding box center [346, 68] width 3 height 4
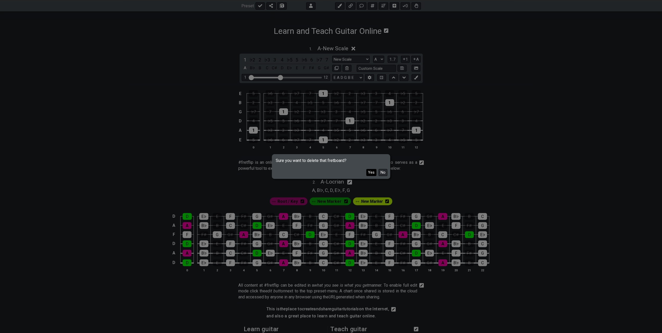
click at [307, 173] on button "Yes" at bounding box center [371, 172] width 10 height 7
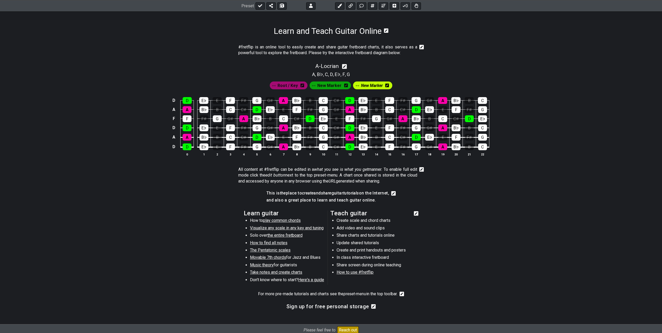
click at [307, 66] on icon at bounding box center [344, 66] width 5 height 5
select select "Locrian"
select select "A"
select select "D A D F A D"
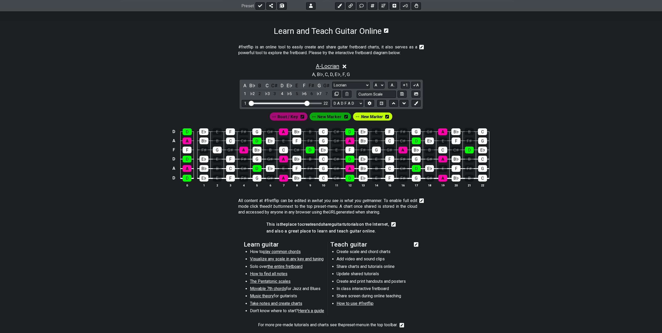
click at [307, 65] on span "A - Locrian" at bounding box center [327, 66] width 23 height 6
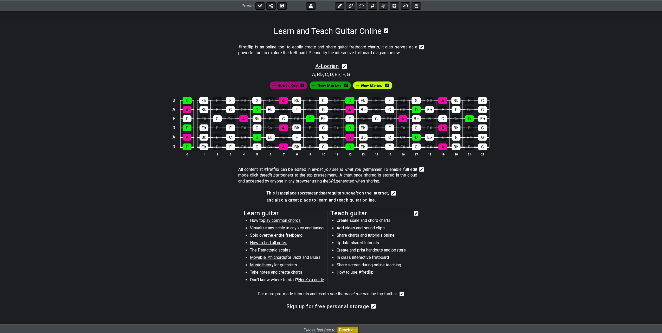
click at [307, 65] on span "A - Locrian" at bounding box center [326, 66] width 23 height 6
select select "Locrian"
select select "A"
select select "D A D F A D"
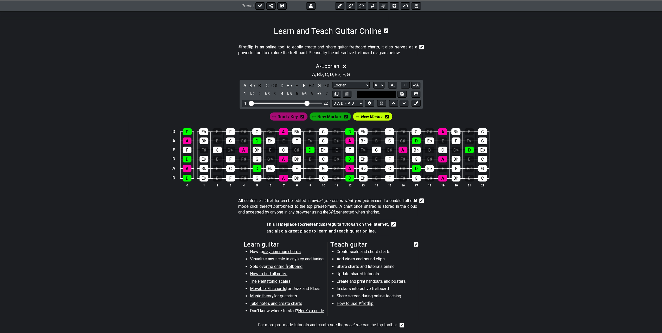
click at [307, 92] on input "text" at bounding box center [377, 94] width 40 height 7
type input "Custom Scale"
click at [307, 63] on span "A - Locrian" at bounding box center [327, 66] width 23 height 6
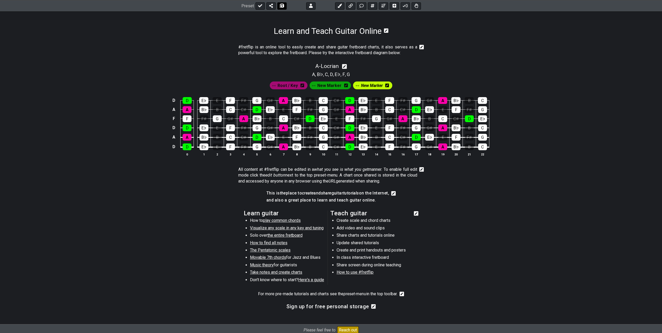
click at [281, 5] on icon at bounding box center [282, 6] width 4 height 4
click at [260, 7] on icon at bounding box center [260, 6] width 4 height 4
select select "/0233SLRCB"
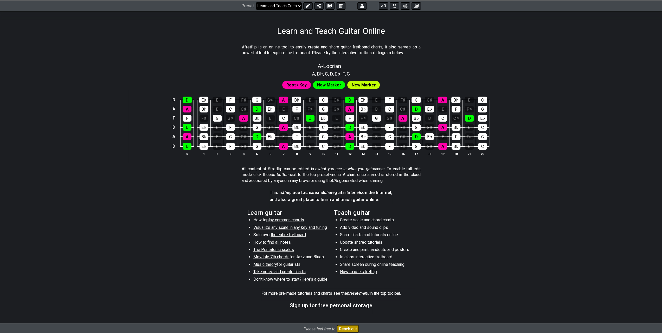
click at [270, 7] on select "Welcome to #fretflip! Initial Preset Custom Preset 4 string bass - D standard -…" at bounding box center [279, 5] width 46 height 7
click at [256, 2] on select "Welcome to #fretflip! Initial Preset Custom Preset 4 string bass - D standard -…" at bounding box center [279, 5] width 46 height 7
click at [307, 29] on h1 "Learn and Teach Guitar Online" at bounding box center [331, 31] width 108 height 10
click at [306, 6] on icon at bounding box center [308, 6] width 4 height 4
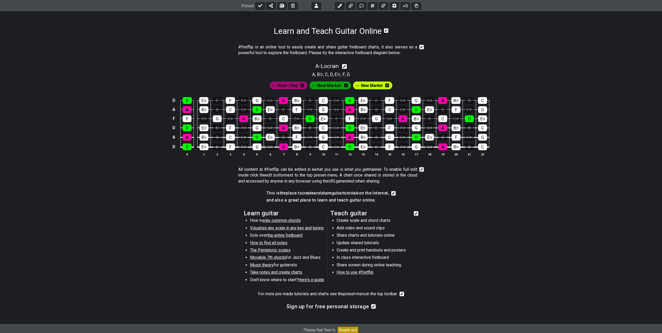
click at [307, 30] on icon at bounding box center [386, 30] width 4 height 5
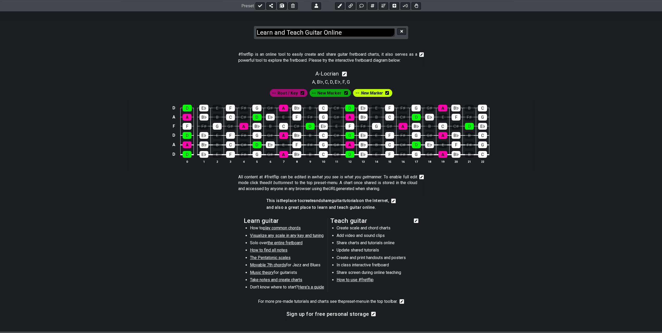
drag, startPoint x: 351, startPoint y: 30, endPoint x: 247, endPoint y: 26, distance: 103.6
click at [247, 26] on section "Learn and Teach Guitar Online" at bounding box center [331, 27] width 662 height 32
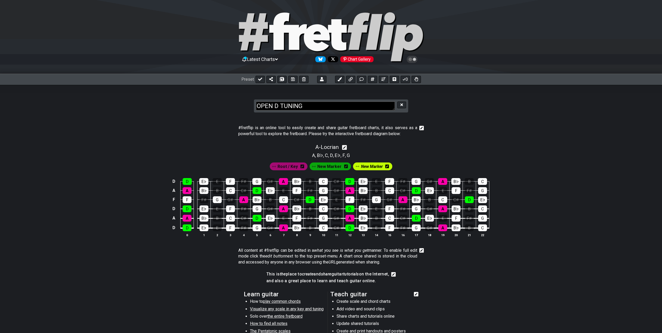
type textarea "OPEN D TUNING"
click at [307, 117] on div "#fretflip is an online tool to easily create and share guitar fretboard charts,…" at bounding box center [331, 261] width 406 height 288
click at [307, 105] on icon at bounding box center [401, 104] width 3 height 3
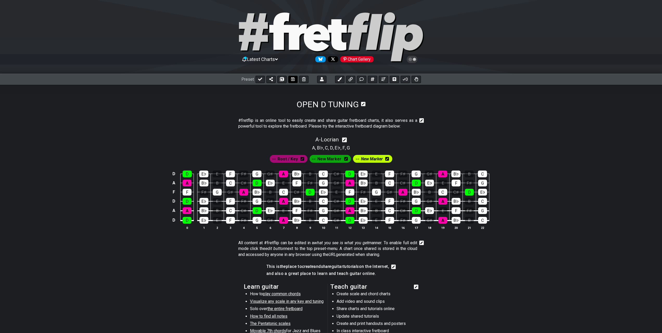
click at [292, 80] on icon at bounding box center [293, 79] width 4 height 4
click at [260, 79] on icon at bounding box center [260, 79] width 4 height 3
select select "/0233SLRCB"
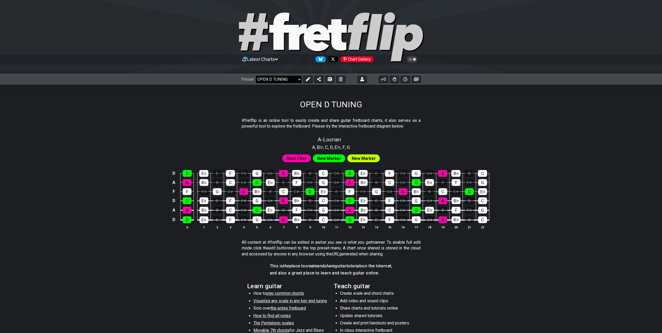
click at [298, 78] on select "Welcome to #fretflip! Initial Preset Custom Preset 4 string bass - D standard -…" at bounding box center [279, 79] width 46 height 7
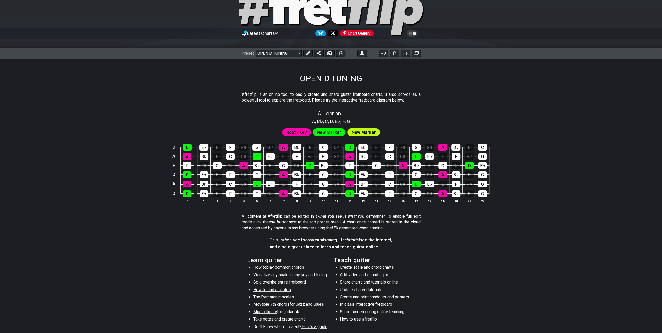
click at [307, 134] on span "New Marker" at bounding box center [363, 132] width 24 height 8
click at [306, 52] on icon at bounding box center [308, 53] width 4 height 4
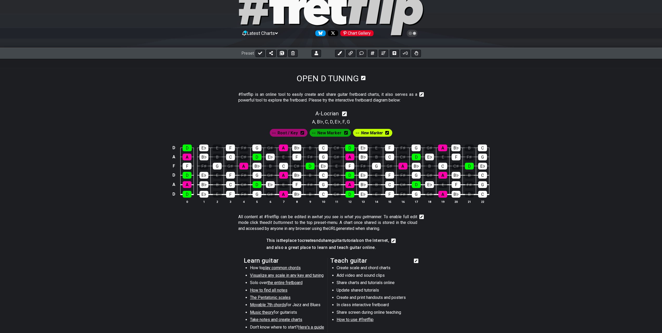
click at [307, 133] on icon at bounding box center [387, 133] width 4 height 4
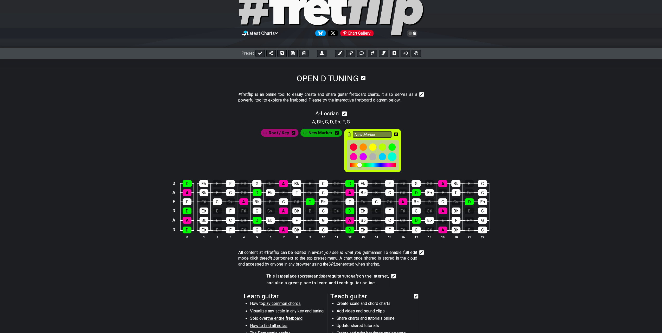
click at [307, 156] on div at bounding box center [392, 156] width 9 height 9
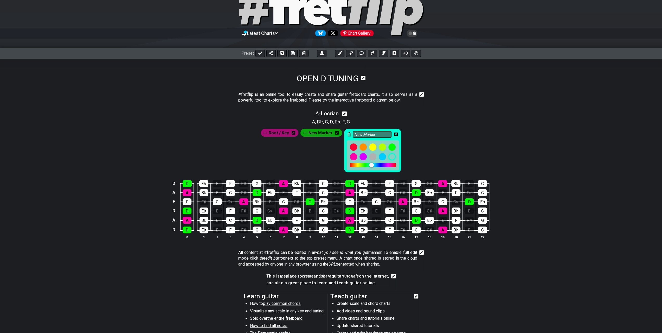
click at [307, 133] on icon at bounding box center [396, 134] width 4 height 4
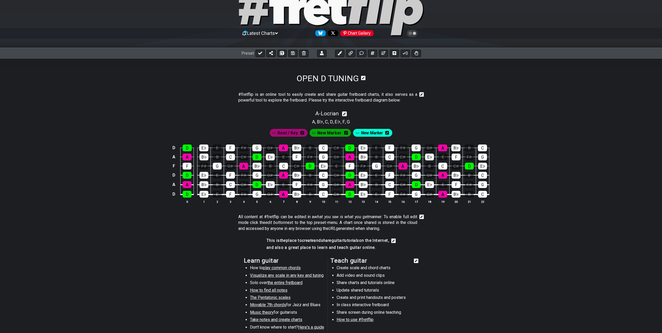
click at [307, 133] on span "New Marker" at bounding box center [372, 133] width 22 height 8
click at [307, 133] on icon at bounding box center [389, 133] width 4 height 4
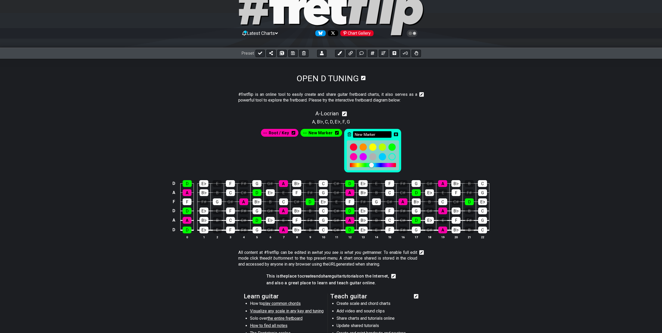
click at [307, 133] on input "New Marker" at bounding box center [372, 134] width 38 height 7
drag, startPoint x: 382, startPoint y: 133, endPoint x: 351, endPoint y: 133, distance: 30.4
click at [307, 133] on div "New Marker" at bounding box center [372, 150] width 57 height 43
click at [307, 132] on span "New Marker" at bounding box center [320, 133] width 24 height 8
type input "MINOR 3RD"
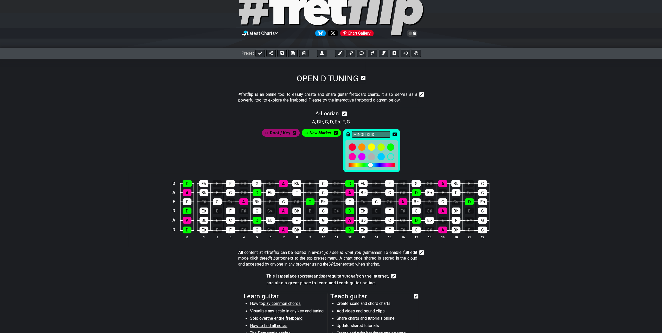
click at [307, 134] on icon at bounding box center [395, 134] width 4 height 4
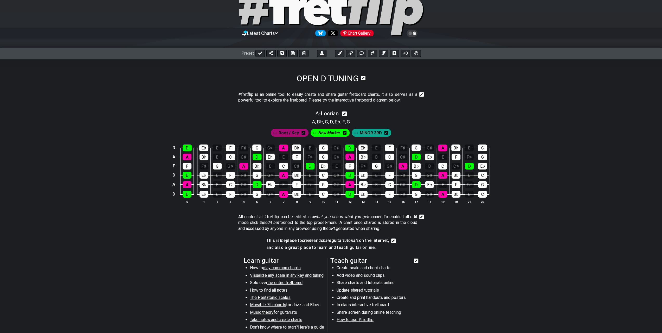
click at [307, 133] on icon at bounding box center [345, 133] width 4 height 4
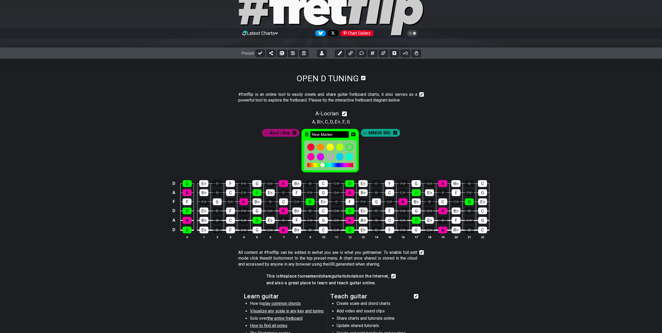
click at [307, 133] on input "New Marker" at bounding box center [329, 134] width 38 height 7
type input "N"
type input "PERFECT 5TH"
click at [307, 134] on icon at bounding box center [353, 134] width 4 height 4
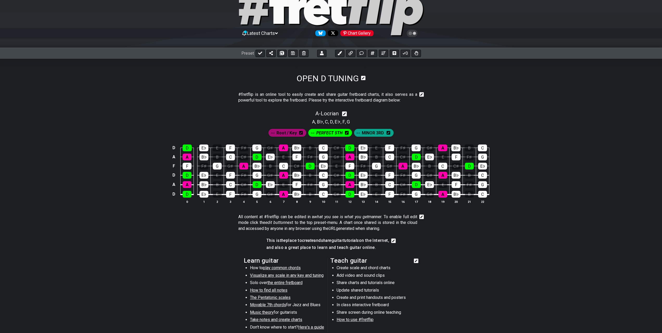
click at [307, 134] on span "MINOR 3RD" at bounding box center [373, 133] width 22 height 8
click at [189, 166] on div "F" at bounding box center [187, 166] width 9 height 7
click at [232, 149] on div "F" at bounding box center [230, 147] width 9 height 7
click at [234, 194] on div "F" at bounding box center [230, 194] width 9 height 7
click at [230, 176] on div "F" at bounding box center [230, 175] width 9 height 7
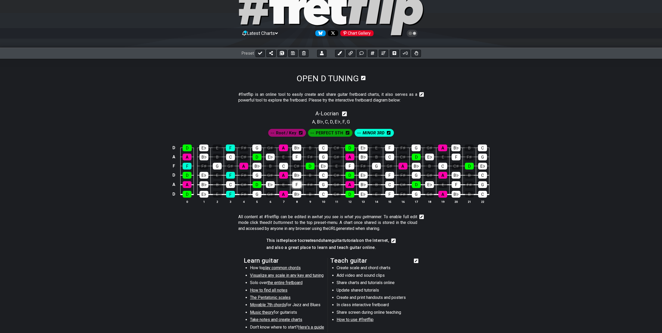
click at [297, 185] on div "F" at bounding box center [296, 184] width 9 height 7
click at [296, 159] on div "F" at bounding box center [296, 156] width 9 height 7
click at [307, 167] on div "F" at bounding box center [349, 166] width 9 height 7
click at [307, 147] on div "F" at bounding box center [389, 147] width 9 height 7
click at [307, 172] on div "F" at bounding box center [389, 175] width 9 height 7
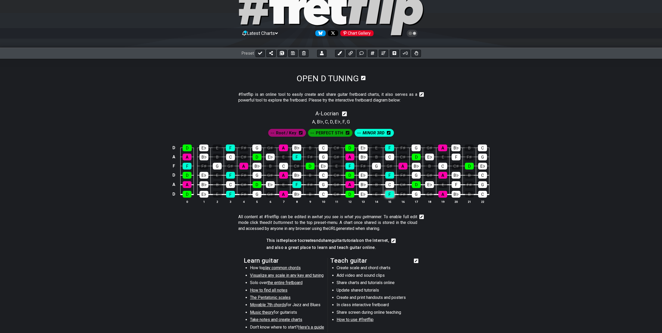
click at [307, 194] on div "F" at bounding box center [389, 194] width 9 height 7
click at [307, 184] on div "F" at bounding box center [456, 184] width 9 height 7
click at [307, 156] on div "F" at bounding box center [456, 156] width 9 height 7
click at [307, 132] on span "MINOR 3RD" at bounding box center [374, 133] width 22 height 8
click at [307, 113] on icon at bounding box center [344, 113] width 5 height 5
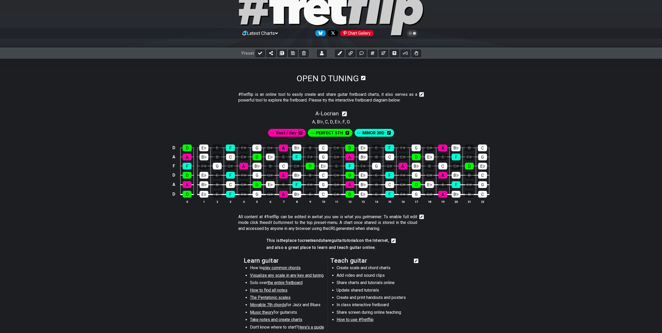
select select "Locrian"
select select "A"
select select "D A D F A D"
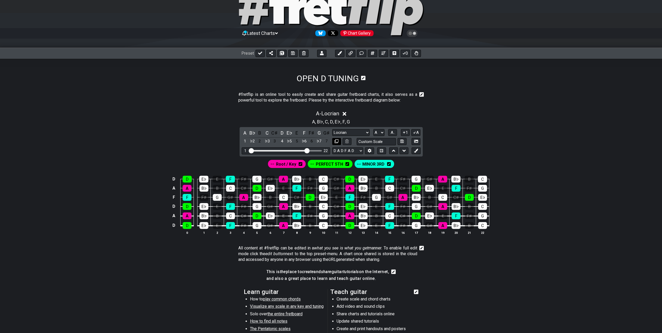
click at [307, 141] on icon at bounding box center [337, 141] width 4 height 4
select select "Locrian"
select select "A"
select select "D A D F A D"
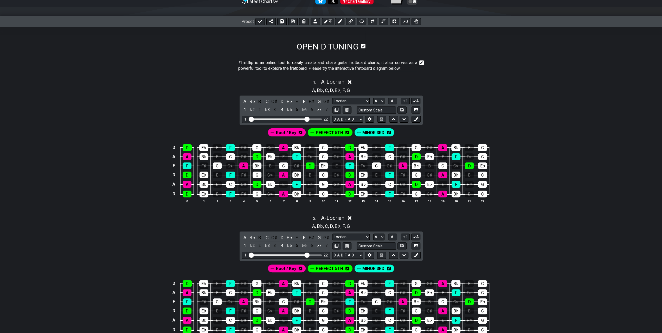
scroll to position [130, 0]
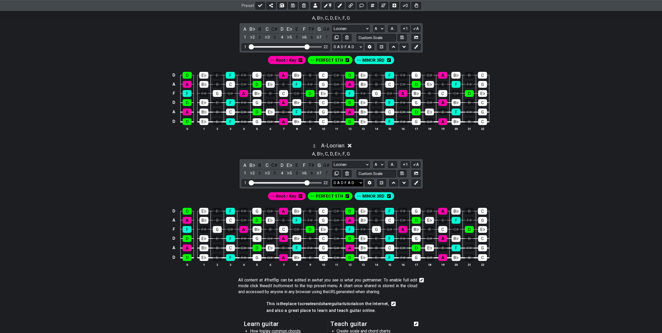
click at [307, 181] on select "E A D G B E D A D F A D E A D G B E B E A D F♯ B A D G C E A D A D G B E E♭ A♭ …" at bounding box center [347, 182] width 31 height 7
click at [307, 176] on div "2 . A - Locrian A , B♭ , C , D , E♭ , F , G A B♭ B C C♯ D E♭ E F F♯ G G♯ 1 ♭2 2…" at bounding box center [331, 206] width 406 height 135
click at [292, 6] on icon at bounding box center [293, 6] width 4 height 4
click at [260, 6] on icon at bounding box center [260, 6] width 4 height 4
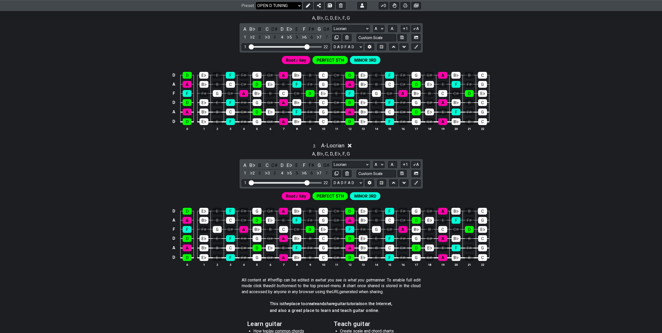
click at [273, 7] on select "Welcome to #fretflip! Initial Preset Custom Preset 4 string bass - D standard -…" at bounding box center [279, 5] width 46 height 7
click at [256, 9] on select "Welcome to #fretflip! Initial Preset Custom Preset 4 string bass - D standard -…" at bounding box center [279, 5] width 46 height 7
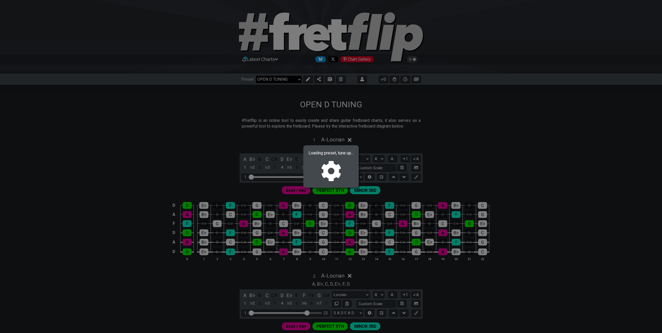
select select "/02392T1DT"
select select "D A D G"
select select "A D G C F"
select select "A"
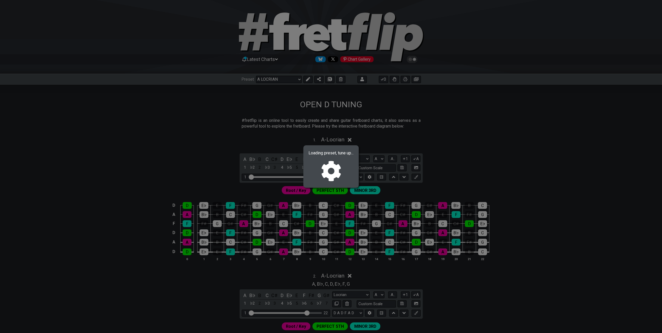
select select "A"
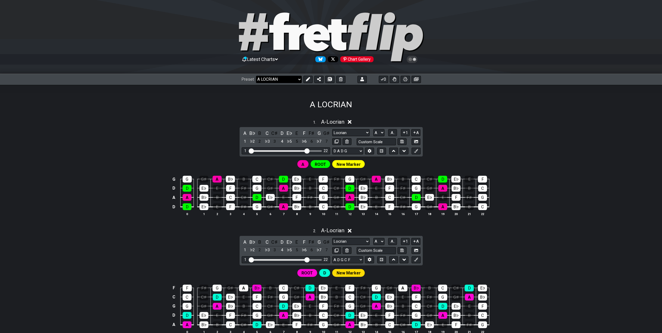
click at [275, 78] on select "Welcome to #fretflip! Initial Preset Custom Preset 4 string bass - D standard -…" at bounding box center [279, 79] width 46 height 7
click at [256, 76] on select "Welcome to #fretflip! Initial Preset Custom Preset 4 string bass - D standard -…" at bounding box center [279, 79] width 46 height 7
select select "/0233SLRCB"
select select "D A D F A D"
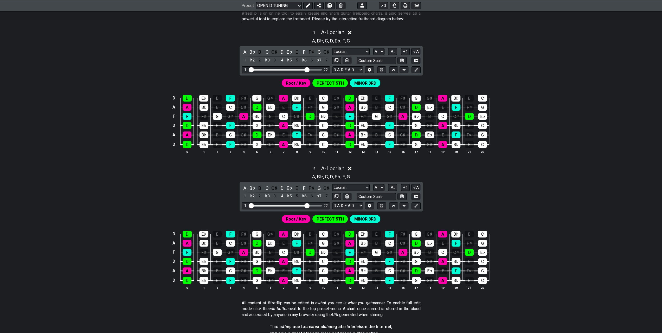
scroll to position [130, 0]
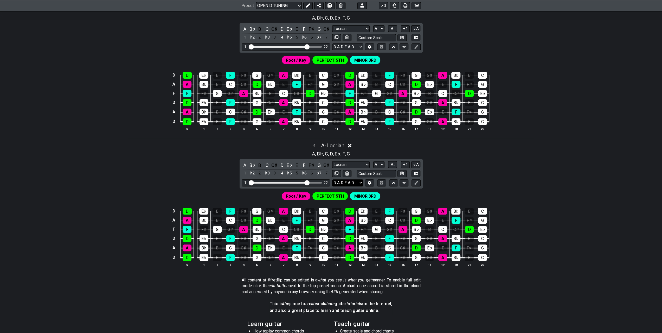
click at [307, 180] on select "D A D F A D D A D F A D E A D G B E B E A D F♯ B A D G C E A D A D G B E E♭ A♭ …" at bounding box center [347, 182] width 31 height 7
select select "A D G C E A"
click at [307, 179] on select "D A D F A D D A D F A D E A D G B E B E A D F♯ B A D G C E A D A D G B E E♭ A♭ …" at bounding box center [347, 182] width 31 height 7
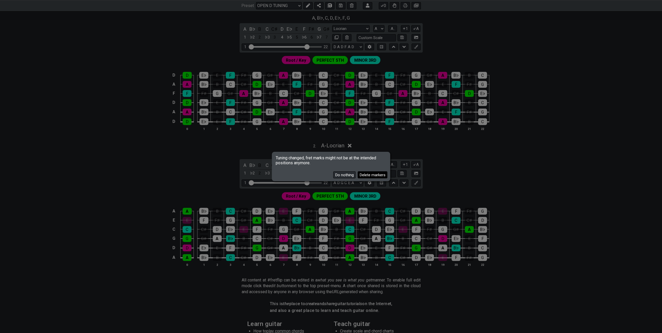
click at [307, 175] on button "Delete markers" at bounding box center [373, 174] width 30 height 7
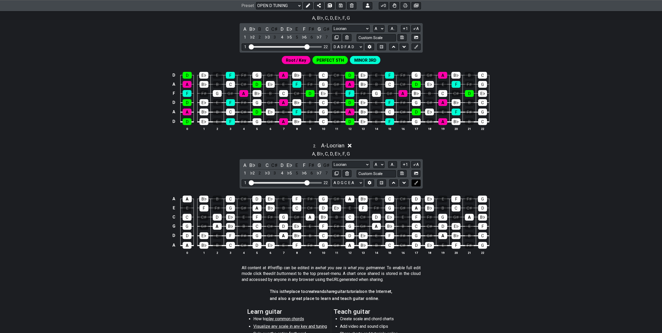
click at [307, 182] on icon at bounding box center [416, 183] width 4 height 4
drag, startPoint x: 349, startPoint y: 145, endPoint x: 351, endPoint y: 149, distance: 4.7
click at [307, 145] on icon at bounding box center [350, 145] width 4 height 5
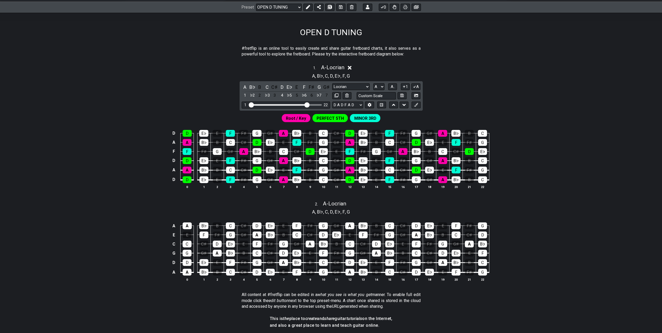
scroll to position [52, 0]
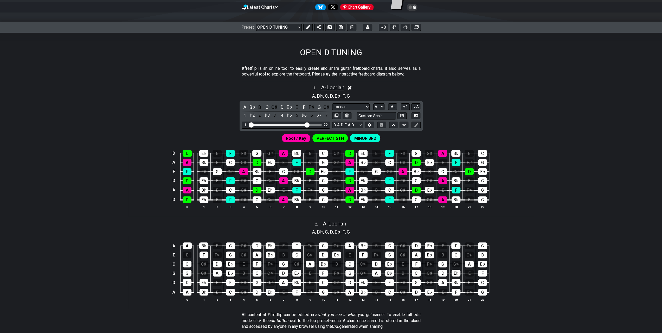
click at [307, 87] on span "A - Locrian" at bounding box center [332, 87] width 23 height 6
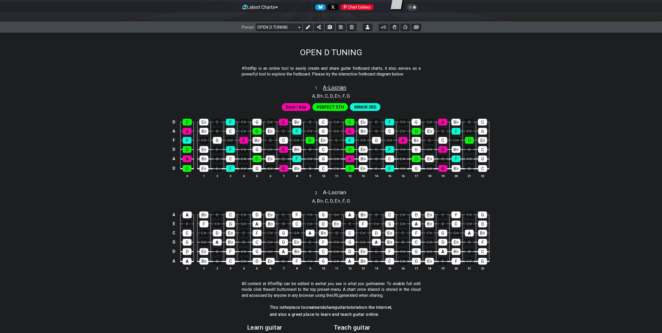
click at [307, 87] on span "A - Locrian" at bounding box center [334, 87] width 23 height 6
select select "A"
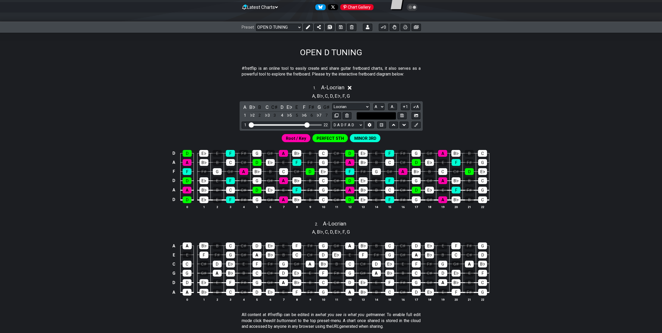
click at [307, 114] on input "text" at bounding box center [377, 115] width 40 height 7
type input "A LOCRIAN OPEN D"
click at [307, 116] on icon at bounding box center [401, 115] width 3 height 3
select select "A LOCRIAN OPEN D"
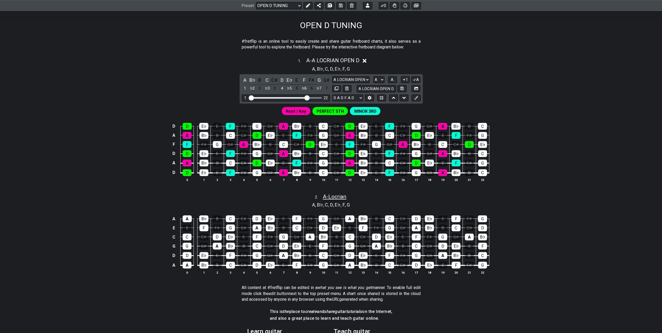
scroll to position [104, 0]
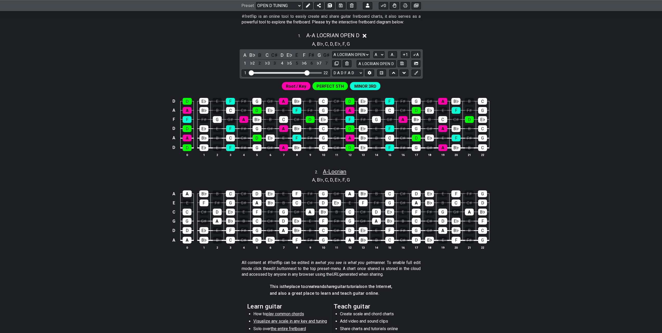
click at [307, 170] on span "A - Locrian" at bounding box center [334, 171] width 23 height 6
select select "A"
select select "A D G C E A"
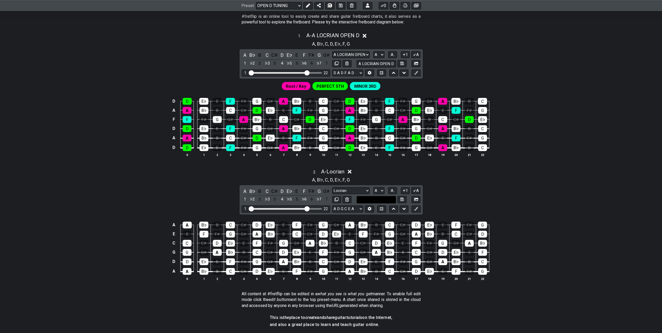
click at [307, 199] on input "text" at bounding box center [377, 199] width 40 height 7
type input "A LOCRIAN A STANDARD"
click at [307, 199] on icon at bounding box center [401, 199] width 3 height 4
select select "A LOCRIAN A STANDARD"
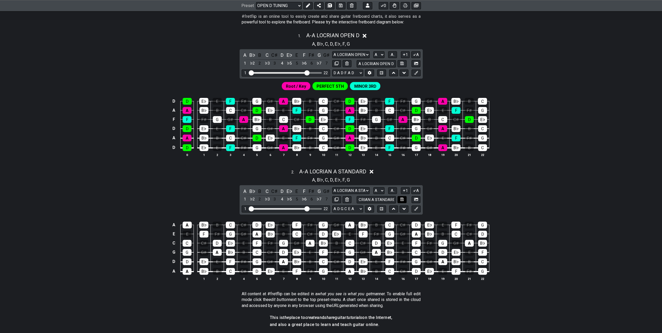
scroll to position [0, 0]
click at [307, 196] on input "A LOCRIAN A STANDARD" at bounding box center [377, 199] width 40 height 7
click at [307, 198] on input "A LOCRIAN A STANDARD" at bounding box center [377, 199] width 40 height 7
type input "A LOCRIAN - A STD"
click at [307, 197] on icon at bounding box center [401, 199] width 3 height 4
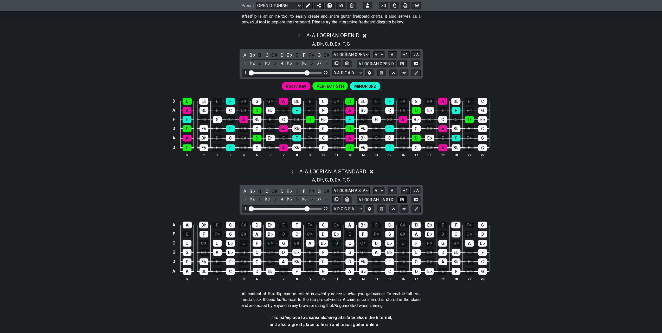
select select "A LOCRIAN - A STD"
click at [307, 7] on icon at bounding box center [308, 6] width 4 height 4
click at [307, 208] on icon at bounding box center [416, 209] width 4 height 4
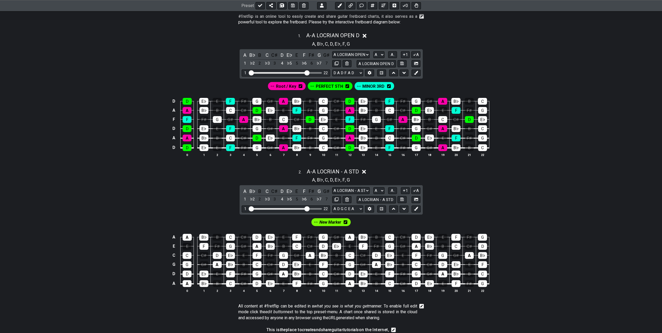
click at [307, 221] on icon at bounding box center [346, 222] width 4 height 4
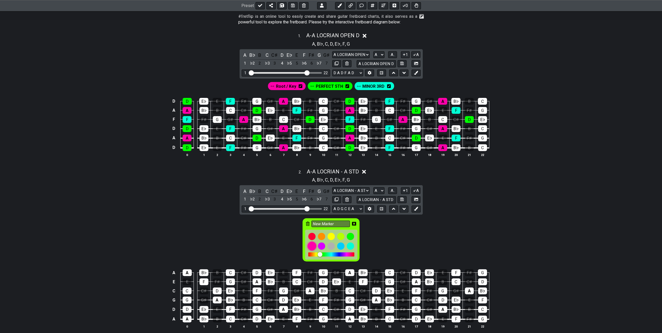
click at [307, 244] on div at bounding box center [311, 245] width 9 height 9
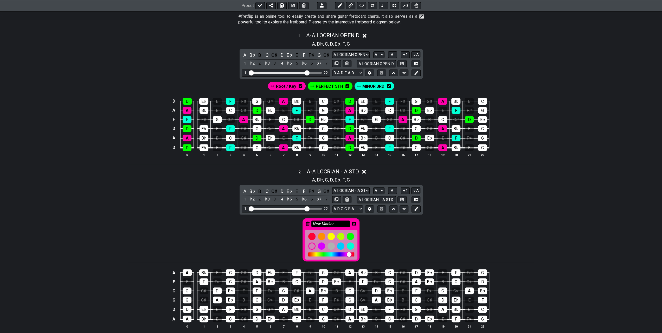
click at [307, 221] on input "New Marker" at bounding box center [330, 223] width 38 height 7
drag, startPoint x: 339, startPoint y: 221, endPoint x: 310, endPoint y: 221, distance: 28.6
click at [307, 221] on div "New Marker" at bounding box center [331, 239] width 57 height 43
type input "ROOT"
click at [307, 222] on icon at bounding box center [354, 224] width 4 height 4
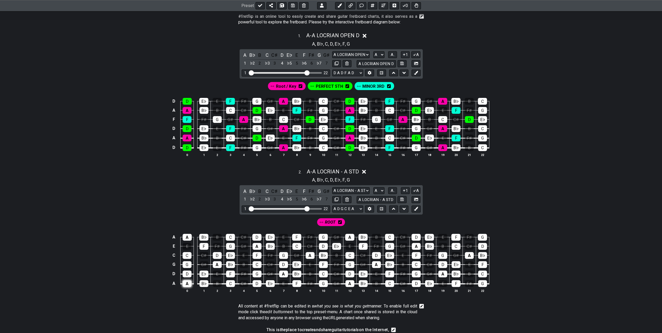
click at [187, 282] on div "A" at bounding box center [187, 283] width 9 height 7
click at [186, 237] on div "A" at bounding box center [187, 237] width 9 height 7
click at [217, 266] on div "A" at bounding box center [217, 264] width 9 height 7
click at [256, 247] on div "A" at bounding box center [257, 246] width 9 height 7
click at [282, 274] on div "A" at bounding box center [283, 273] width 9 height 7
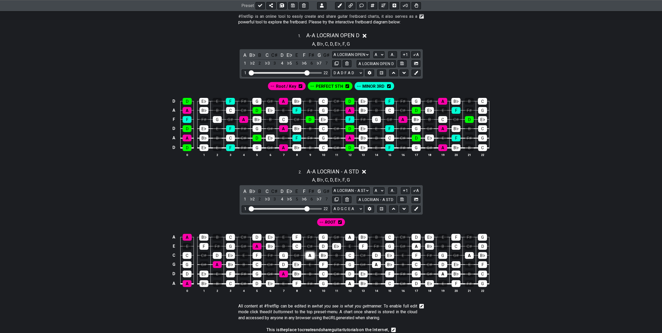
click at [307, 253] on div "A" at bounding box center [310, 255] width 9 height 7
click at [307, 235] on div "A" at bounding box center [349, 237] width 9 height 7
click at [307, 282] on div "A" at bounding box center [349, 283] width 9 height 7
click at [307, 264] on div "A" at bounding box center [376, 264] width 9 height 7
click at [307, 245] on div "A" at bounding box center [416, 246] width 9 height 7
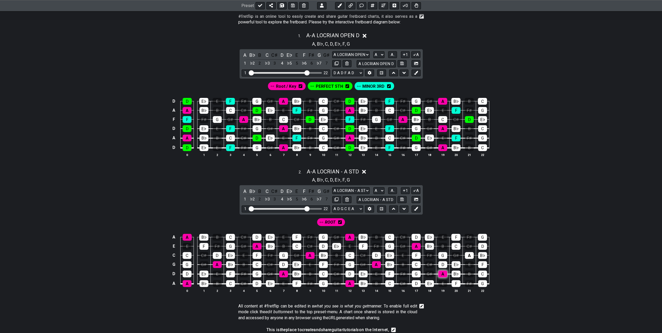
click at [307, 272] on div "A" at bounding box center [442, 273] width 9 height 7
click at [307, 253] on div "A" at bounding box center [469, 255] width 9 height 7
click at [307, 209] on icon at bounding box center [416, 209] width 4 height 4
click at [307, 220] on span "New Marker" at bounding box center [346, 222] width 22 height 8
click at [307, 222] on icon at bounding box center [362, 222] width 4 height 4
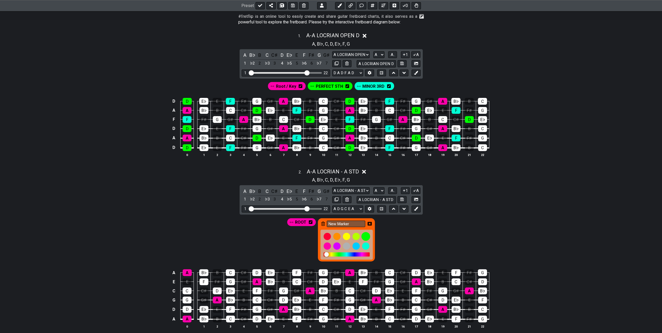
click at [307, 235] on div at bounding box center [365, 236] width 9 height 9
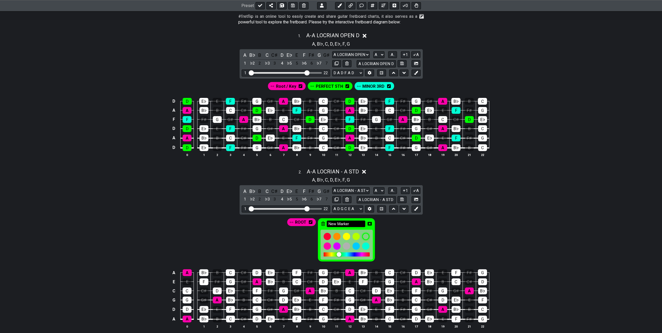
click at [307, 224] on input "New Marker" at bounding box center [346, 223] width 38 height 7
drag, startPoint x: 352, startPoint y: 220, endPoint x: 327, endPoint y: 222, distance: 24.5
click at [307, 222] on input "New Marker" at bounding box center [346, 223] width 38 height 7
type input "PERFECT 5TH"
click at [307, 222] on icon at bounding box center [370, 224] width 4 height 4
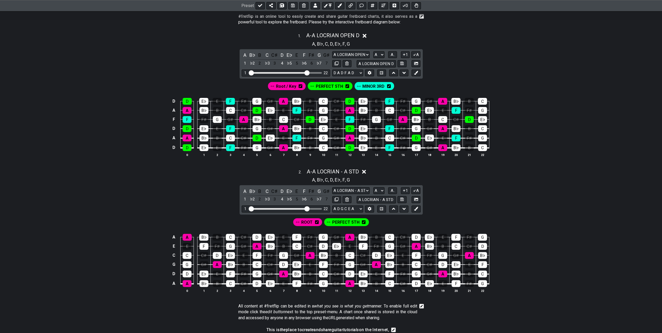
click at [307, 222] on span "PERFECT 5TH" at bounding box center [345, 222] width 27 height 8
click at [188, 271] on div "D" at bounding box center [187, 273] width 9 height 7
click at [221, 255] on div "D" at bounding box center [217, 255] width 9 height 7
click at [259, 280] on div "D" at bounding box center [257, 283] width 9 height 7
click at [260, 236] on div "D" at bounding box center [256, 237] width 9 height 7
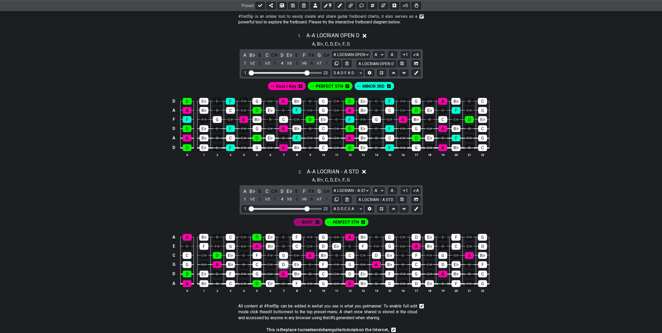
click at [285, 263] on div "D" at bounding box center [283, 264] width 9 height 7
click at [307, 245] on div "D" at bounding box center [323, 246] width 9 height 7
click at [307, 273] on div "D" at bounding box center [349, 273] width 9 height 7
click at [307, 254] on div "D" at bounding box center [376, 255] width 9 height 7
click at [307, 237] on div "D" at bounding box center [416, 237] width 9 height 7
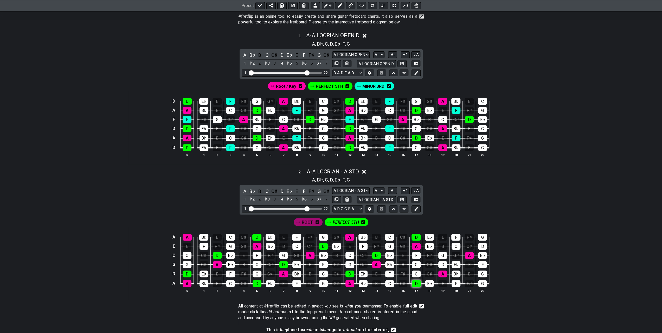
click at [307, 282] on div "D" at bounding box center [416, 283] width 9 height 7
click at [307, 261] on div "D" at bounding box center [442, 264] width 9 height 7
click at [307, 246] on div "D" at bounding box center [482, 246] width 9 height 7
click at [307, 207] on icon at bounding box center [416, 209] width 4 height 4
click at [307, 224] on icon at bounding box center [384, 222] width 4 height 8
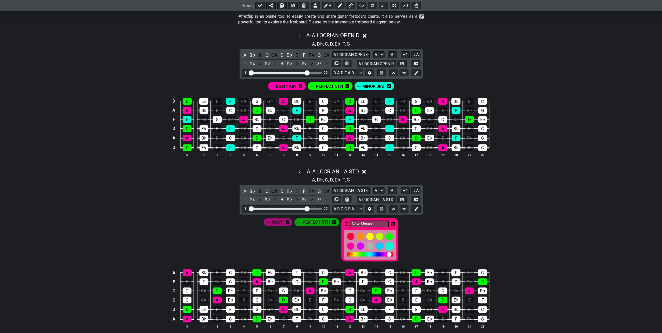
click at [307, 245] on div at bounding box center [389, 245] width 9 height 9
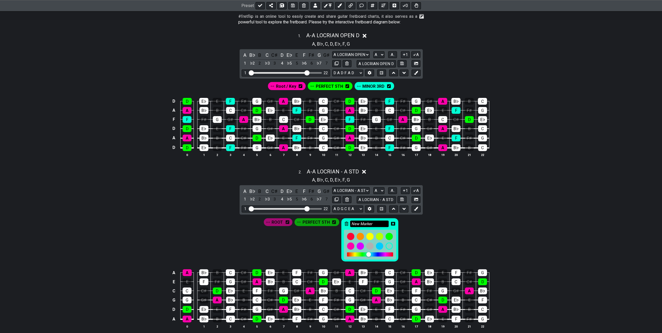
drag, startPoint x: 373, startPoint y: 223, endPoint x: 351, endPoint y: 223, distance: 22.1
click at [307, 223] on input "New Marker" at bounding box center [369, 223] width 38 height 7
type input "MINOR 3RD"
click at [307, 221] on icon at bounding box center [393, 223] width 4 height 4
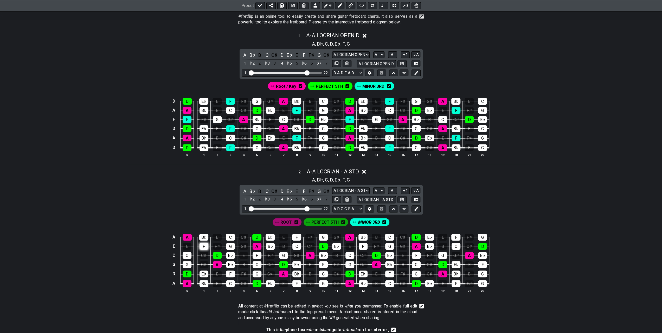
click at [204, 244] on div "F" at bounding box center [204, 246] width 9 height 7
click at [230, 272] on div "F" at bounding box center [230, 273] width 9 height 7
click at [258, 253] on div "F" at bounding box center [257, 255] width 9 height 7
click at [298, 236] on div "F" at bounding box center [296, 237] width 9 height 7
click at [296, 283] on div "F" at bounding box center [296, 283] width 9 height 7
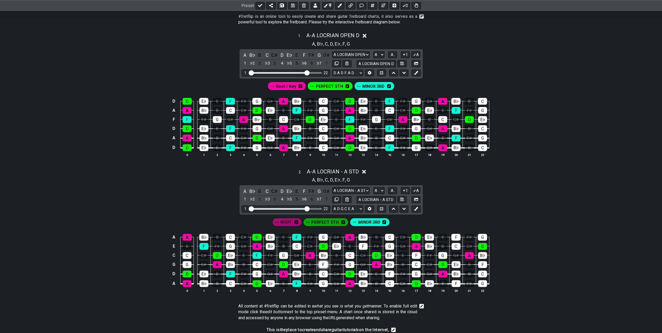
click at [307, 263] on div "F" at bounding box center [323, 264] width 9 height 7
click at [307, 243] on div "F" at bounding box center [363, 246] width 9 height 7
click at [307, 271] on div "F" at bounding box center [389, 273] width 9 height 7
click at [307, 253] on div "F" at bounding box center [416, 255] width 9 height 7
click at [307, 238] on div "F" at bounding box center [455, 237] width 9 height 7
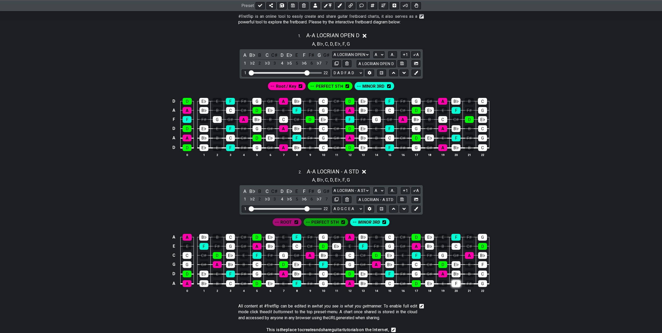
click at [307, 283] on div "F" at bounding box center [456, 283] width 9 height 7
click at [307, 264] on div "F" at bounding box center [482, 264] width 9 height 7
click at [307, 223] on div "ROOT PERFECT 5TH MINOR 3RD" at bounding box center [331, 220] width 406 height 12
click at [291, 4] on icon at bounding box center [293, 6] width 4 height 4
